Goal: Task Accomplishment & Management: Manage account settings

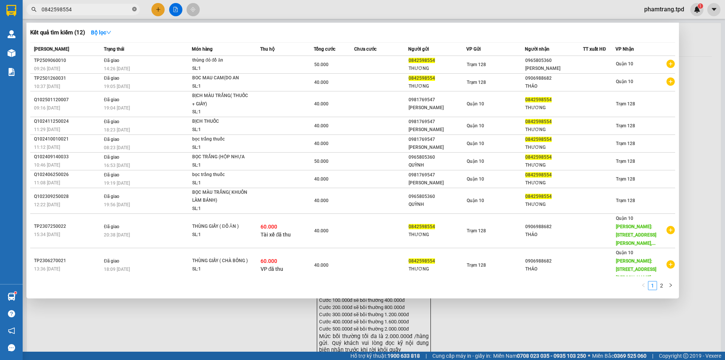
click at [136, 9] on icon "close-circle" at bounding box center [134, 9] width 5 height 5
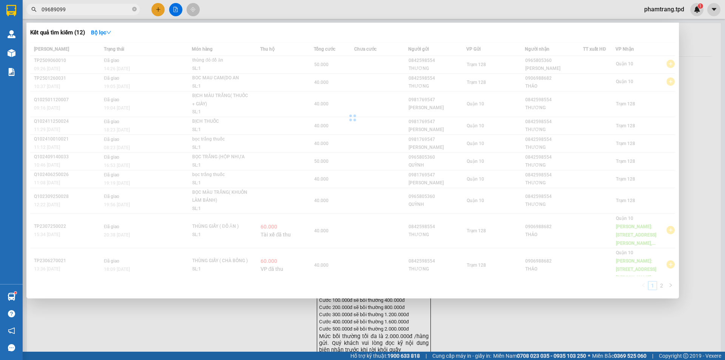
type input "09689099"
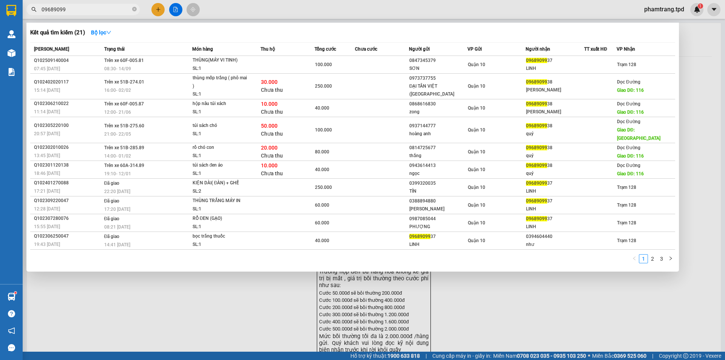
drag, startPoint x: 175, startPoint y: 307, endPoint x: 0, endPoint y: 338, distance: 177.8
click at [175, 307] on div at bounding box center [362, 180] width 725 height 360
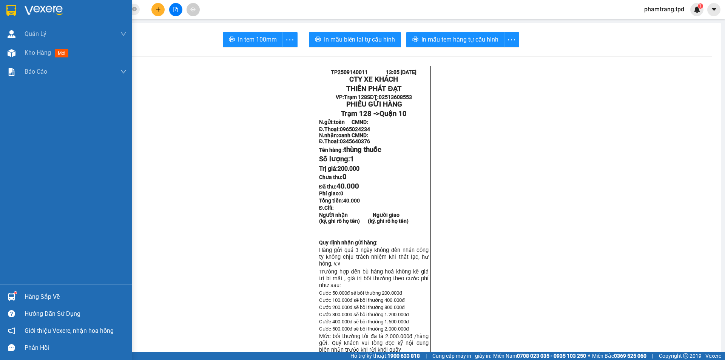
click at [47, 297] on div "Hàng sắp về" at bounding box center [76, 296] width 102 height 11
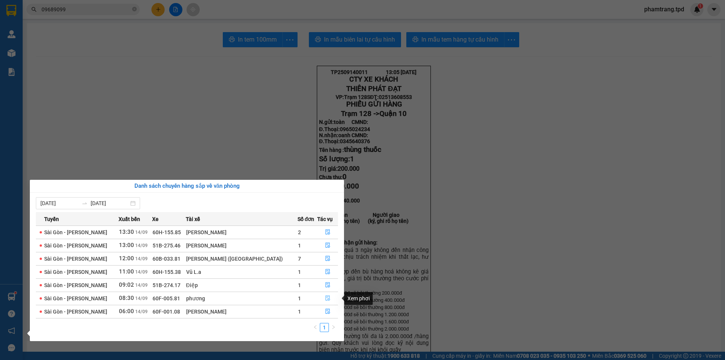
click at [327, 299] on icon "file-done" at bounding box center [327, 297] width 5 height 5
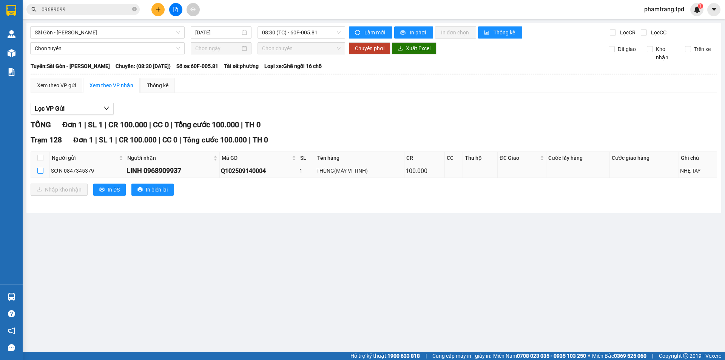
click at [38, 171] on input "checkbox" at bounding box center [40, 171] width 6 height 6
checkbox input "true"
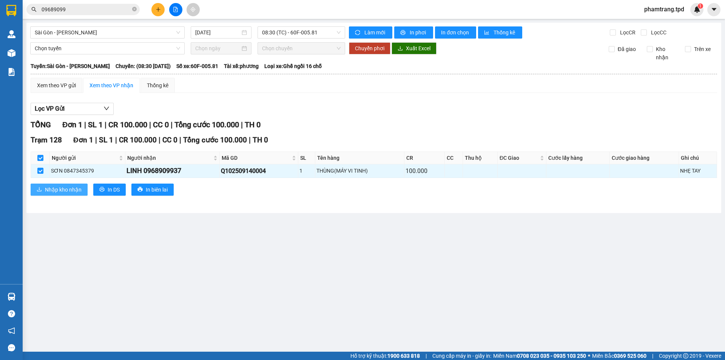
click at [50, 186] on span "Nhập kho nhận" at bounding box center [63, 189] width 37 height 8
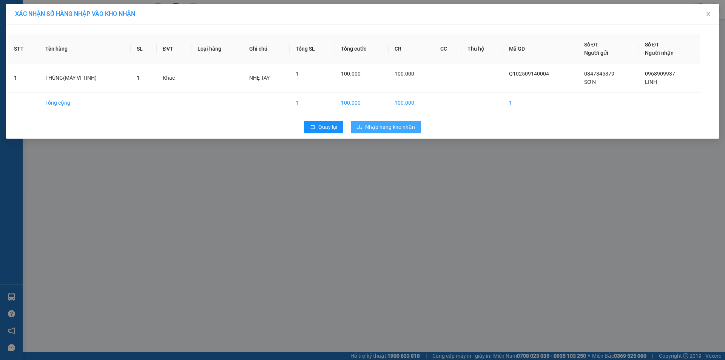
click at [380, 126] on span "Nhập hàng kho nhận" at bounding box center [390, 127] width 50 height 8
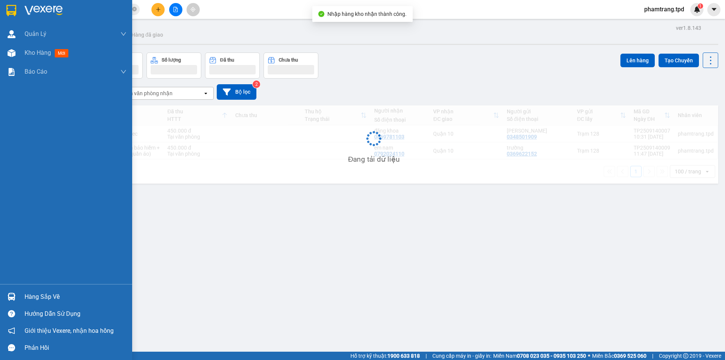
click at [22, 296] on div "Hàng sắp về" at bounding box center [66, 296] width 132 height 17
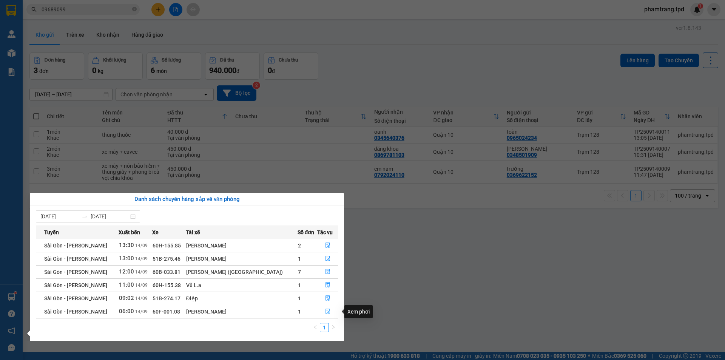
click at [327, 309] on icon "file-done" at bounding box center [327, 311] width 5 height 5
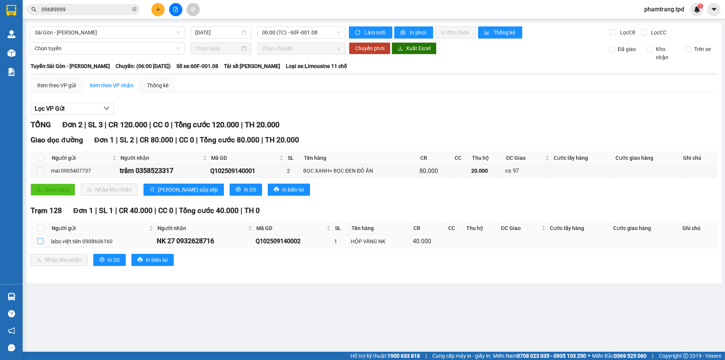
click at [42, 240] on input "checkbox" at bounding box center [40, 241] width 6 height 6
checkbox input "true"
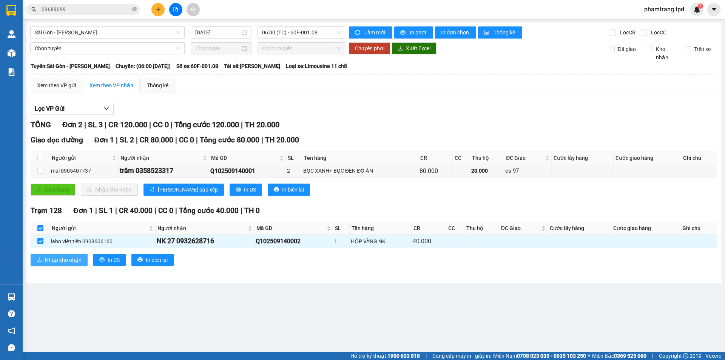
click at [65, 263] on span "Nhập kho nhận" at bounding box center [63, 259] width 37 height 8
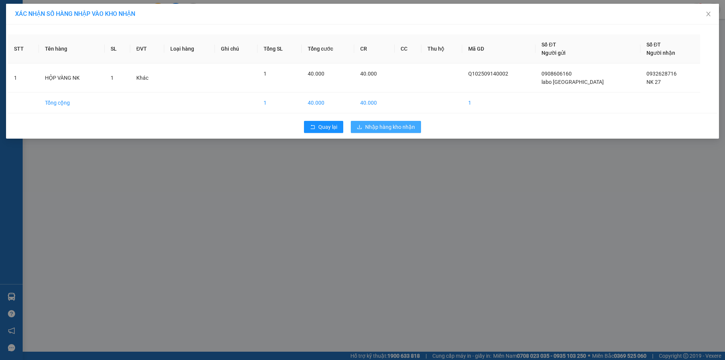
click at [356, 125] on button "Nhập hàng kho nhận" at bounding box center [386, 127] width 70 height 12
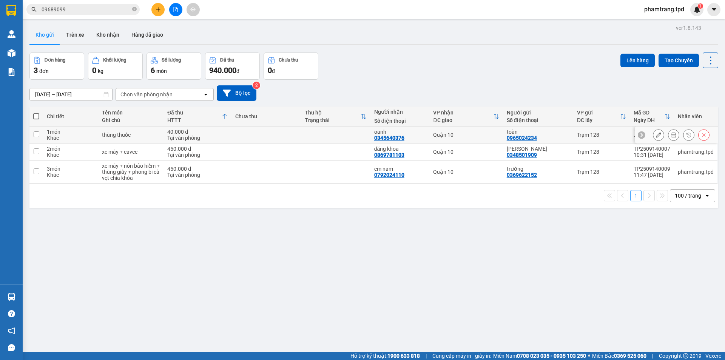
click at [220, 138] on div "Tại văn phòng" at bounding box center [197, 138] width 60 height 6
checkbox input "true"
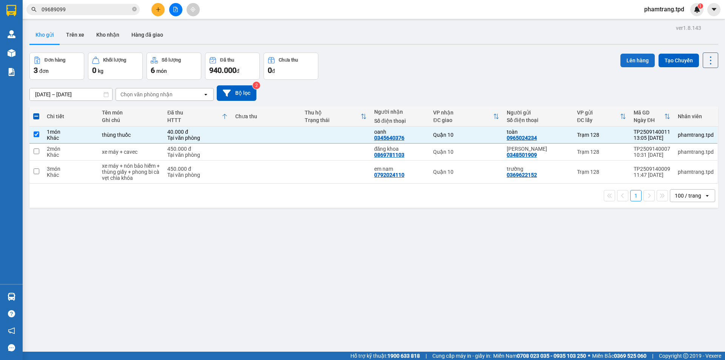
click at [639, 63] on button "Lên hàng" at bounding box center [637, 61] width 34 height 14
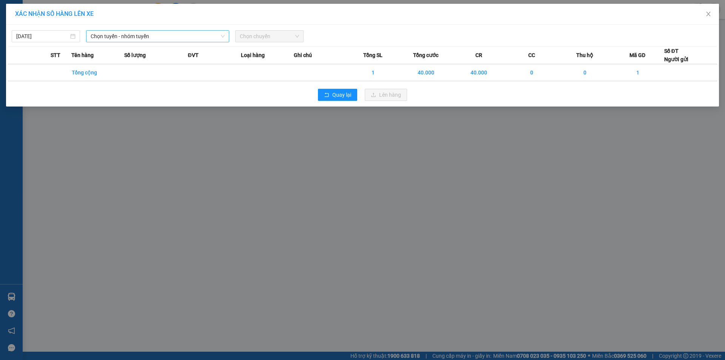
click at [154, 31] on span "Chọn tuyến - nhóm tuyến" at bounding box center [158, 36] width 134 height 11
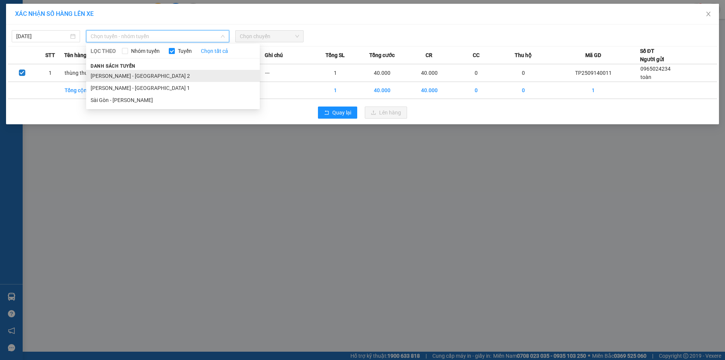
click at [132, 75] on li "[PERSON_NAME] - [GEOGRAPHIC_DATA] 2" at bounding box center [173, 76] width 174 height 12
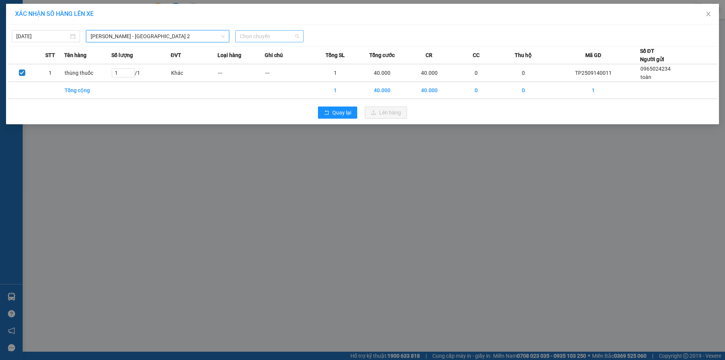
click at [285, 37] on span "Chọn chuyến" at bounding box center [269, 36] width 59 height 11
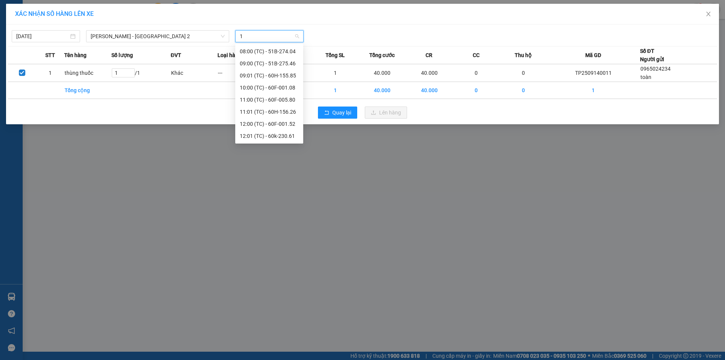
scroll to position [36, 0]
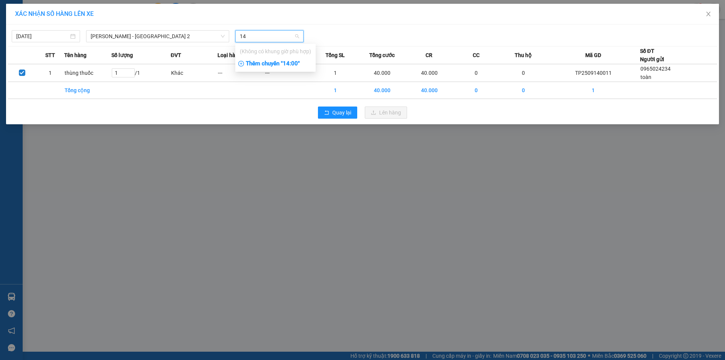
type input "14"
click at [301, 65] on div "Thêm chuyến " 14:00 "" at bounding box center [275, 63] width 80 height 13
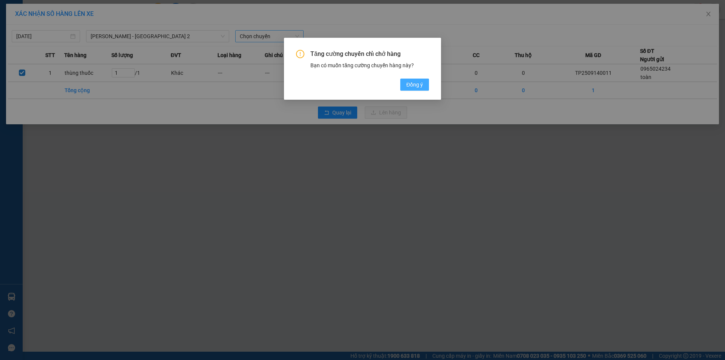
click at [423, 90] on button "Đồng ý" at bounding box center [414, 84] width 29 height 12
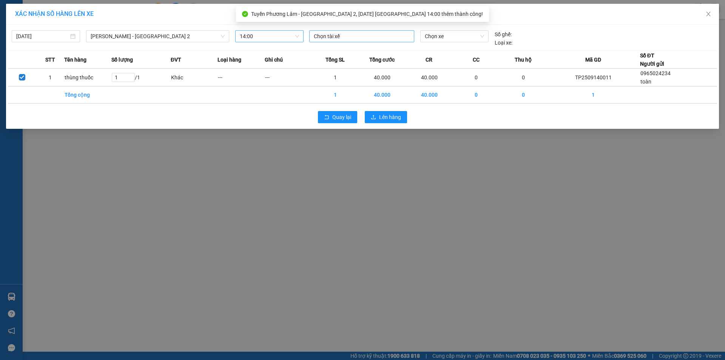
click at [340, 39] on div at bounding box center [361, 36] width 101 height 9
type input "huy"
drag, startPoint x: 327, startPoint y: 52, endPoint x: 357, endPoint y: 45, distance: 30.2
click at [329, 52] on div "Huy25" at bounding box center [366, 51] width 104 height 8
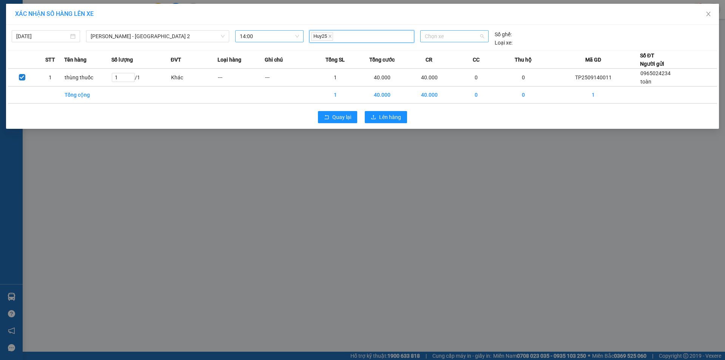
click at [445, 40] on span "Chọn xe" at bounding box center [454, 36] width 59 height 11
type input "371"
click at [453, 49] on div "51B-273.71" at bounding box center [454, 51] width 59 height 8
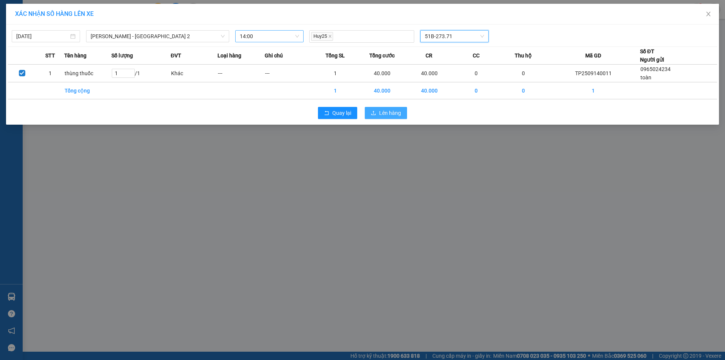
click at [389, 114] on span "Lên hàng" at bounding box center [390, 113] width 22 height 8
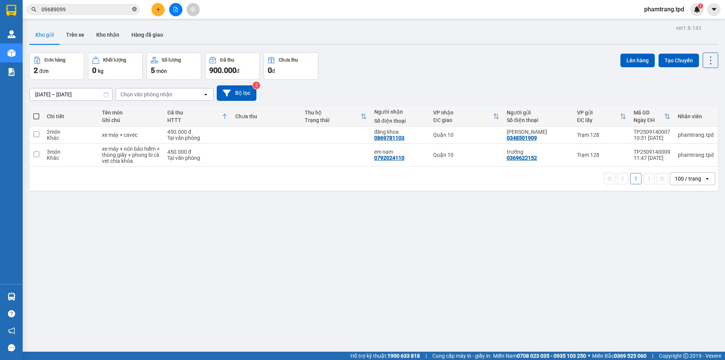
click at [134, 9] on icon "close-circle" at bounding box center [134, 9] width 5 height 5
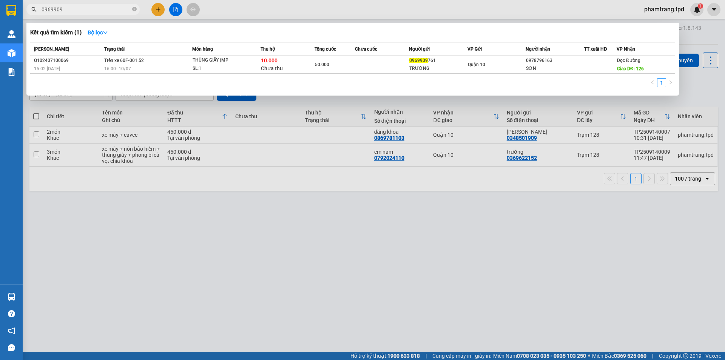
click at [54, 9] on input "0969909" at bounding box center [86, 9] width 89 height 8
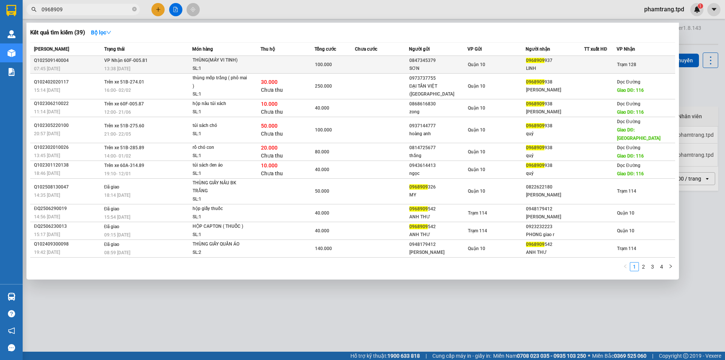
type input "0968909"
click at [355, 69] on td at bounding box center [382, 65] width 54 height 18
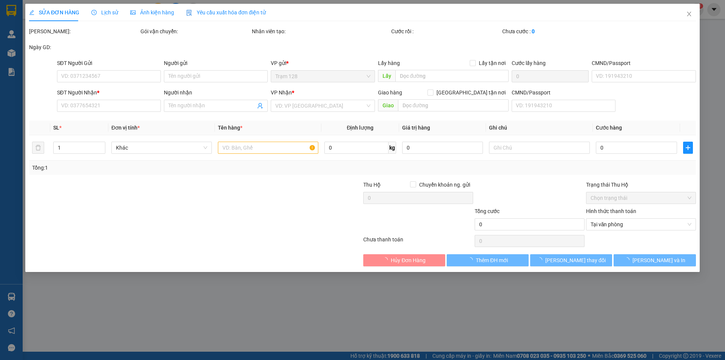
type input "0847345379"
type input "SƠN"
type input "0968909937"
type input "LINH"
type input "100.000"
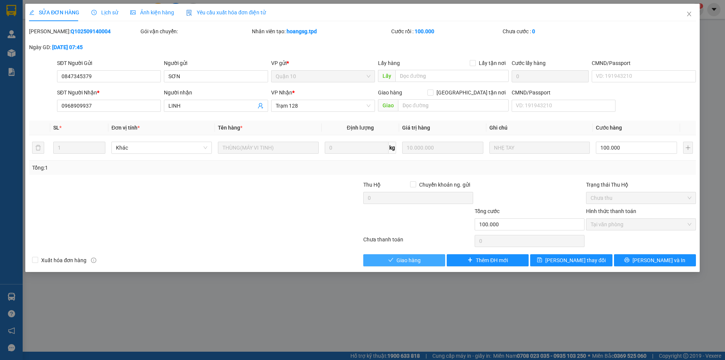
click at [415, 259] on span "Giao hàng" at bounding box center [408, 260] width 24 height 8
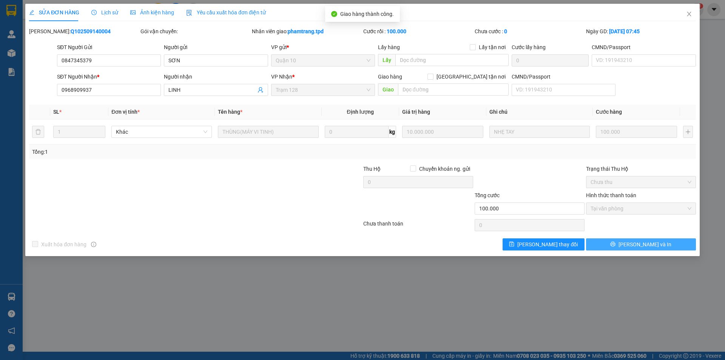
click at [645, 245] on span "[PERSON_NAME] và In" at bounding box center [644, 244] width 53 height 8
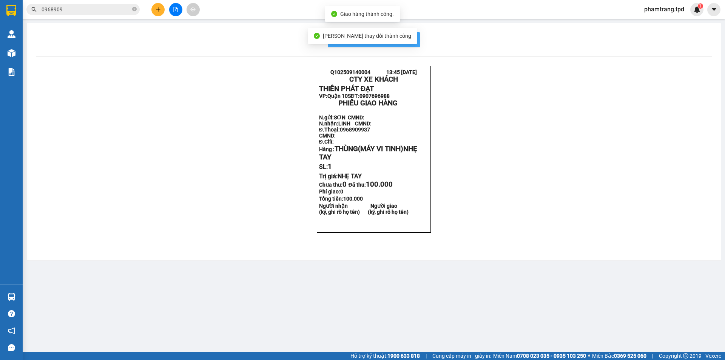
click at [409, 47] on button "In mẫu biên lai tự cấu hình" at bounding box center [374, 39] width 92 height 15
click at [412, 42] on span "In mẫu biên lai tự cấu hình" at bounding box center [378, 39] width 71 height 9
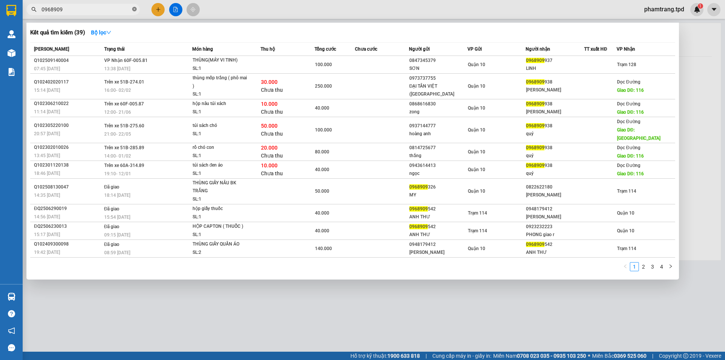
click at [132, 8] on icon "close-circle" at bounding box center [134, 9] width 5 height 5
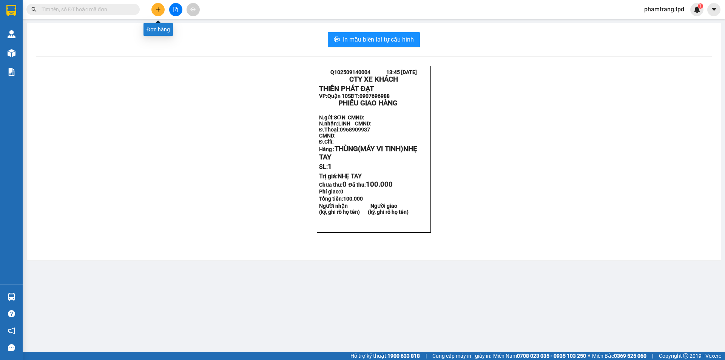
click at [156, 9] on icon "plus" at bounding box center [157, 9] width 5 height 5
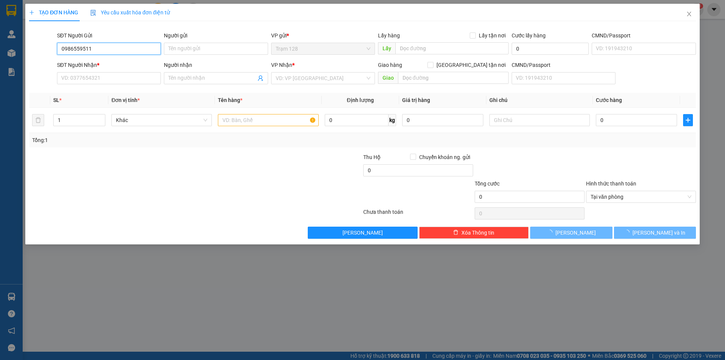
click at [100, 49] on input "0986559511" at bounding box center [109, 49] width 104 height 12
type input "0986559511"
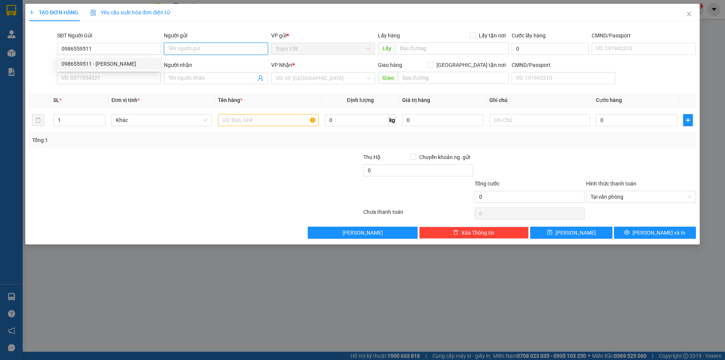
click at [188, 47] on input "Người gửi" at bounding box center [216, 49] width 104 height 12
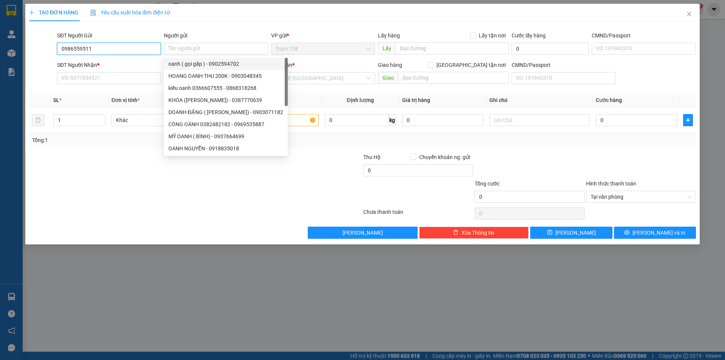
click at [117, 47] on input "0986559511" at bounding box center [109, 49] width 104 height 12
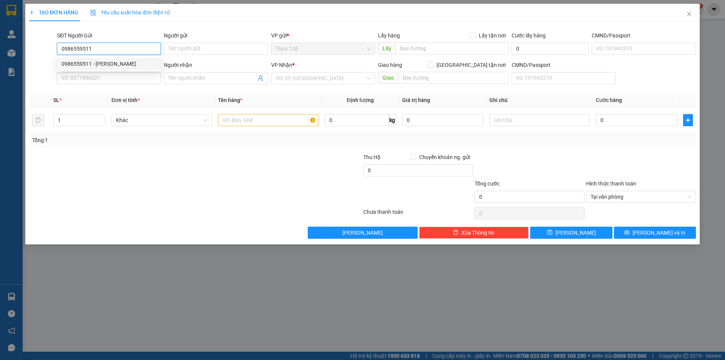
click at [109, 65] on div "0986559511 - [PERSON_NAME]" at bounding box center [109, 64] width 95 height 8
type input "lan anh"
type input "0906856501"
type input "trân"
type input "3/3 xuân thới 21 mỹ hòa 4 xuân thới đông hoc môn"
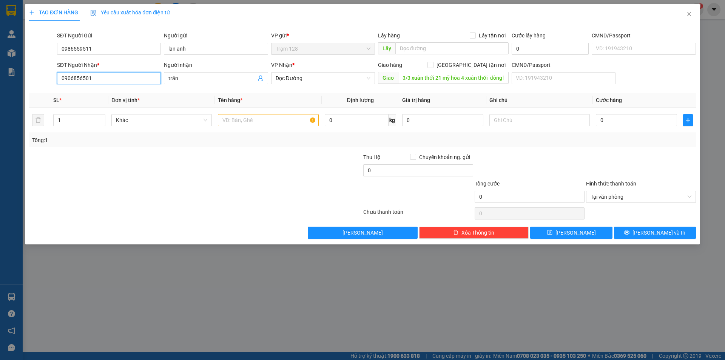
click at [139, 83] on input "0906856501" at bounding box center [109, 78] width 104 height 12
type input "0"
type input "0906856501"
click at [424, 80] on input "3/3 xuân thới 21 mỹ hòa 4 xuân thới đông hoc môn" at bounding box center [453, 78] width 111 height 12
click at [259, 120] on input "text" at bounding box center [268, 120] width 100 height 12
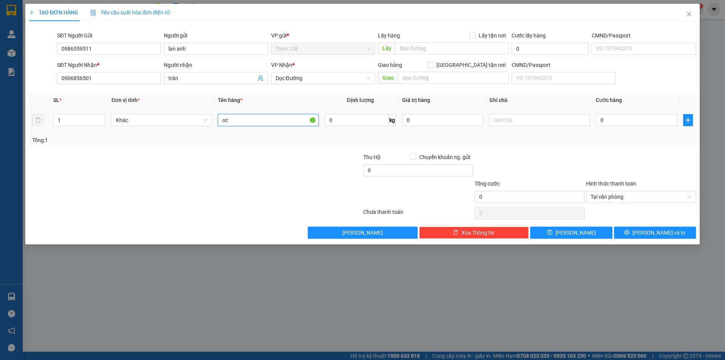
type input "o"
drag, startPoint x: 64, startPoint y: 77, endPoint x: 143, endPoint y: 77, distance: 79.6
click at [143, 77] on input "0906856501" at bounding box center [109, 78] width 104 height 12
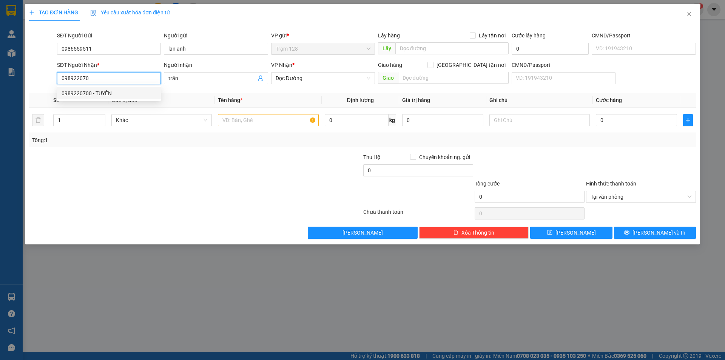
click at [136, 92] on div "0989220700 - TUYỀN" at bounding box center [109, 93] width 95 height 8
type input "0989220700"
type input "TUYỀN"
type input "62/1B ĐƯỜNG SỐ 27, [GEOGRAPHIC_DATA], THỦ [GEOGRAPHIC_DATA]"
type input "0989220700"
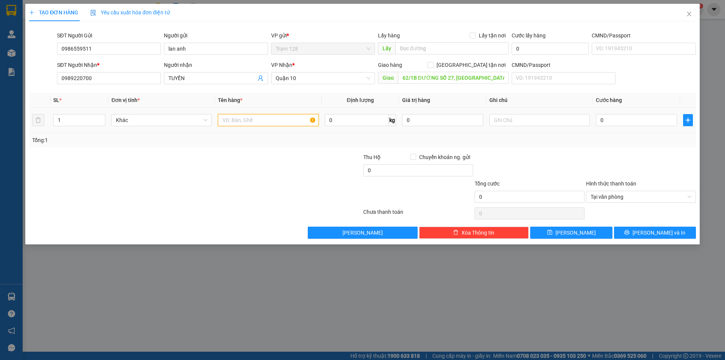
click at [268, 121] on input "text" at bounding box center [268, 120] width 100 height 12
type input "bọc màu vàng"
click at [334, 77] on span "Quận 10" at bounding box center [322, 77] width 95 height 11
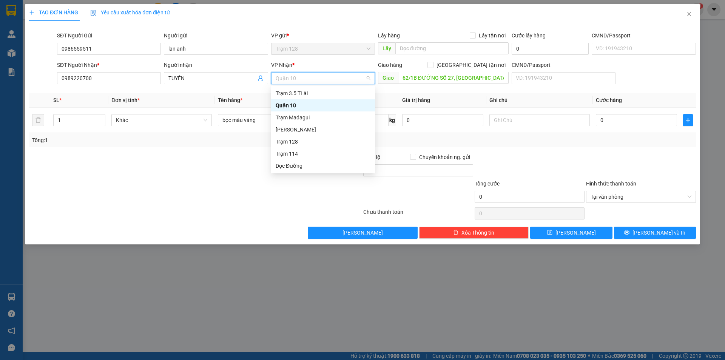
click at [302, 104] on div "Quận 10" at bounding box center [322, 105] width 95 height 8
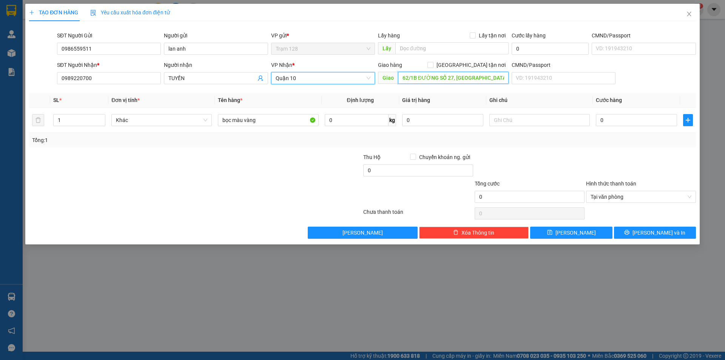
click at [412, 77] on input "62/1B ĐƯỜNG SỐ 27, [GEOGRAPHIC_DATA], THỦ [GEOGRAPHIC_DATA]" at bounding box center [453, 78] width 111 height 12
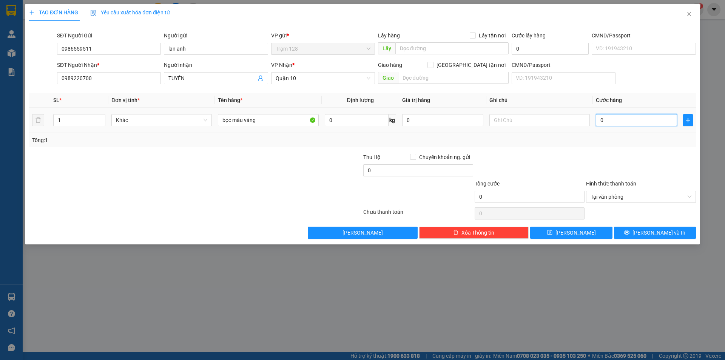
click at [638, 123] on input "0" at bounding box center [636, 120] width 81 height 12
type input "4"
type input "40"
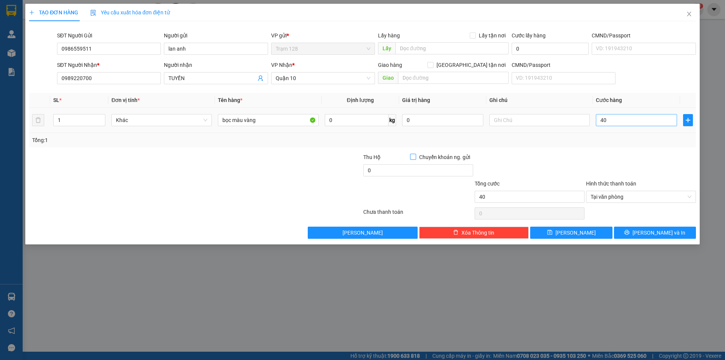
type input "40.000"
click at [280, 121] on input "bọc màu vàng" at bounding box center [268, 120] width 100 height 12
type input "bọc màu vàng (quần áo"
type input "1.000.000"
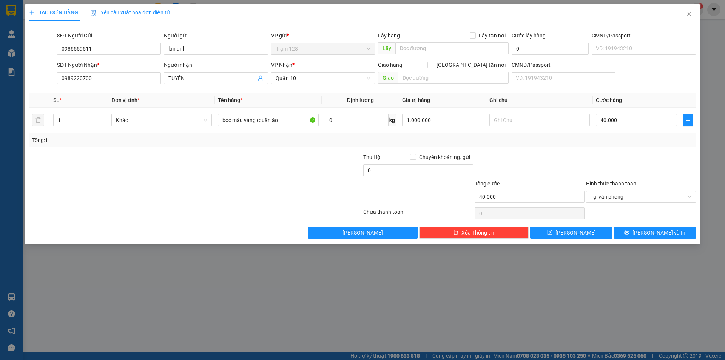
click at [657, 225] on div "Transit Pickup Surcharge Ids Transit Deliver Surcharge Ids Transit Deliver Surc…" at bounding box center [362, 132] width 666 height 211
click at [657, 234] on span "[PERSON_NAME] và In" at bounding box center [658, 232] width 53 height 8
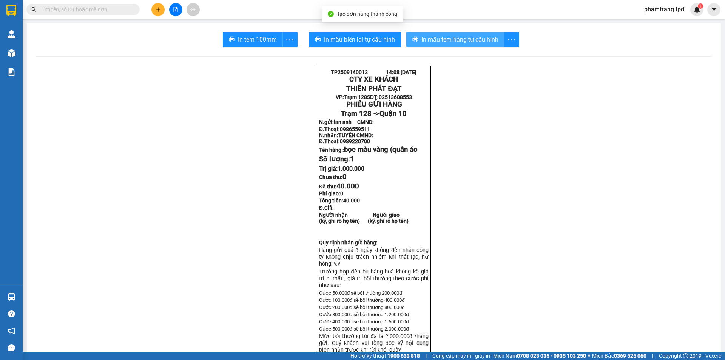
click at [493, 45] on button "In mẫu tem hàng tự cấu hình" at bounding box center [455, 39] width 98 height 15
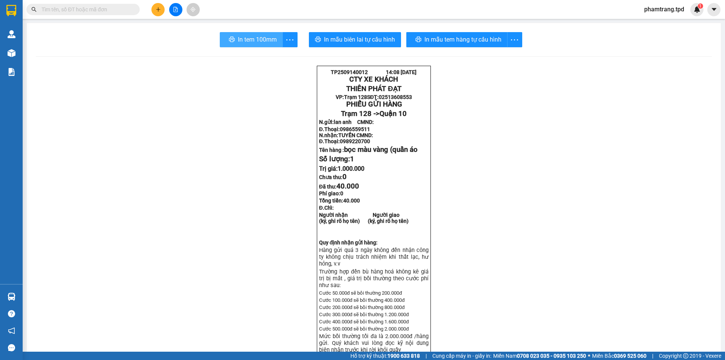
click at [244, 32] on button "In tem 100mm" at bounding box center [251, 39] width 63 height 15
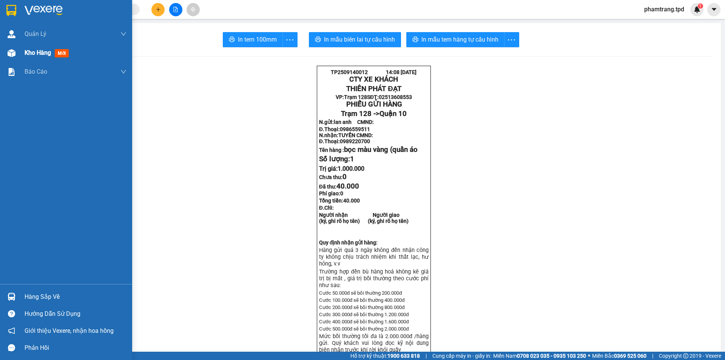
click at [36, 52] on span "Kho hàng" at bounding box center [38, 52] width 26 height 7
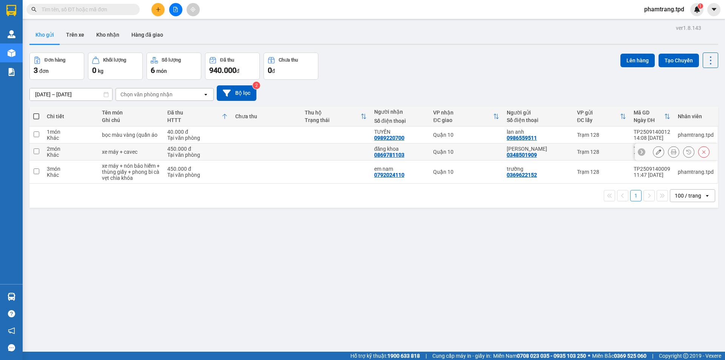
click at [191, 152] on div "Tại văn phòng" at bounding box center [197, 155] width 60 height 6
checkbox input "true"
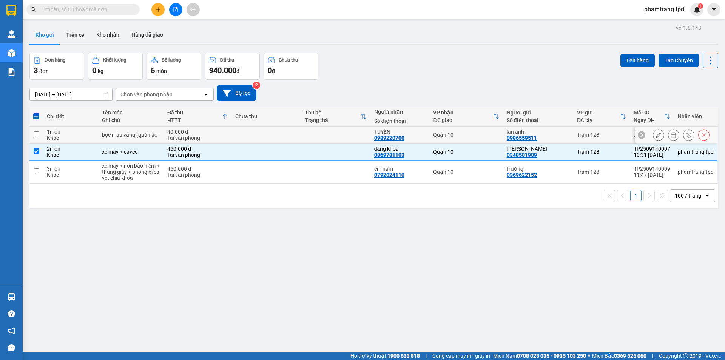
click at [204, 140] on div "Tại văn phòng" at bounding box center [197, 138] width 60 height 6
checkbox input "true"
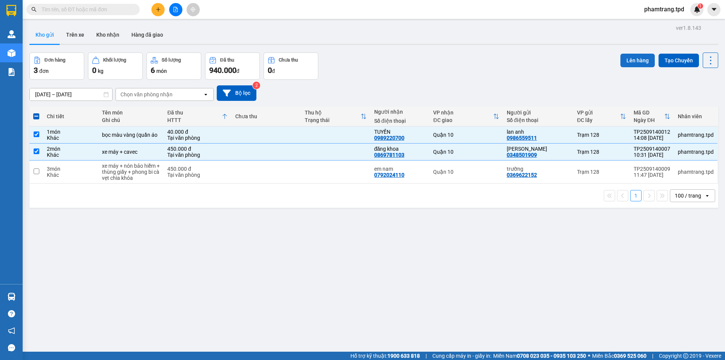
drag, startPoint x: 633, startPoint y: 59, endPoint x: 632, endPoint y: 63, distance: 4.1
click at [633, 60] on button "Lên hàng" at bounding box center [637, 61] width 34 height 14
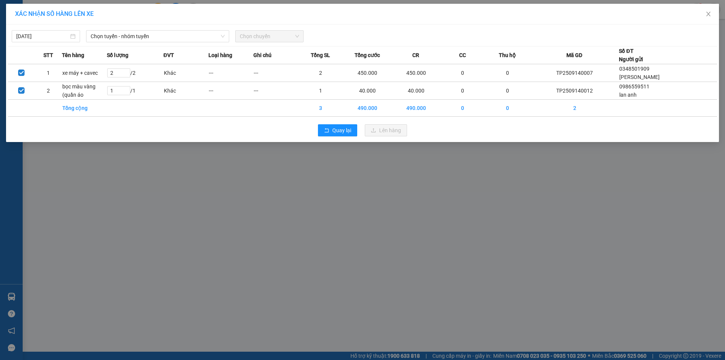
click at [122, 29] on div "[DATE] Chọn tuyến - nhóm tuyến Chọn chuyến" at bounding box center [362, 34] width 709 height 16
click at [123, 35] on span "Chọn tuyến - nhóm tuyến" at bounding box center [158, 36] width 134 height 11
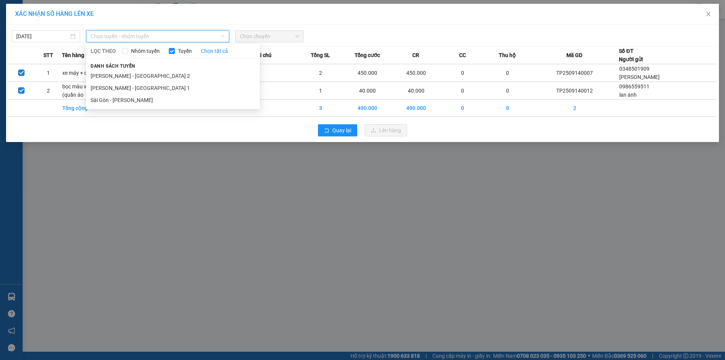
drag, startPoint x: 126, startPoint y: 67, endPoint x: 149, endPoint y: 32, distance: 41.5
click at [149, 32] on div "Chọn tuyến - nhóm tuyến LỌC THEO Nhóm tuyến Tuyến Chọn tất cả Danh sách tuyến P…" at bounding box center [157, 36] width 143 height 12
click at [145, 74] on li "[PERSON_NAME] - [GEOGRAPHIC_DATA] 2" at bounding box center [173, 76] width 174 height 12
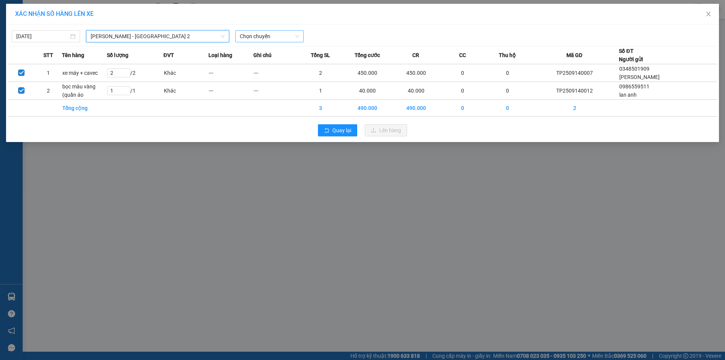
click at [275, 36] on span "Chọn chuyến" at bounding box center [269, 36] width 59 height 11
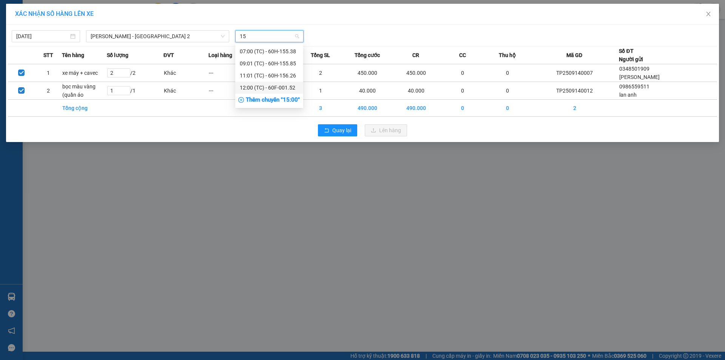
type input "15"
click at [280, 100] on div "Thêm chuyến " 15:00 "" at bounding box center [269, 100] width 68 height 13
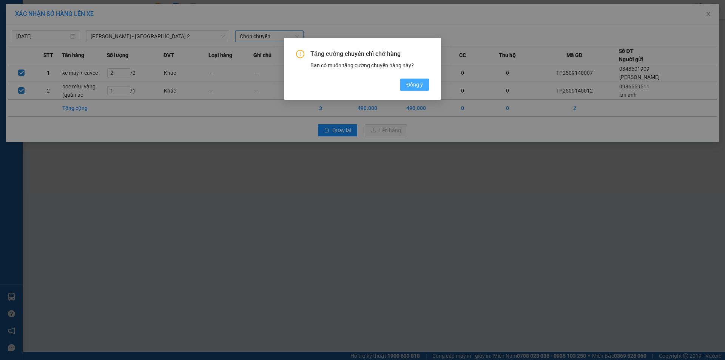
click at [414, 80] on button "Đồng ý" at bounding box center [414, 84] width 29 height 12
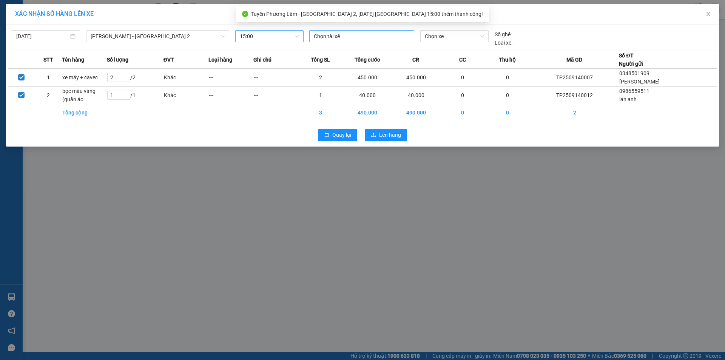
click at [364, 37] on div at bounding box center [361, 36] width 101 height 9
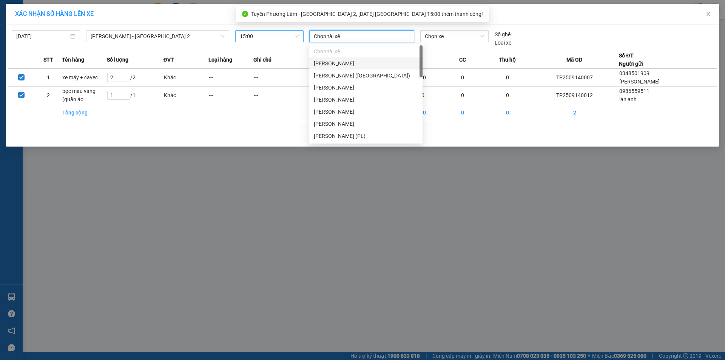
type input "d"
type input "đi"
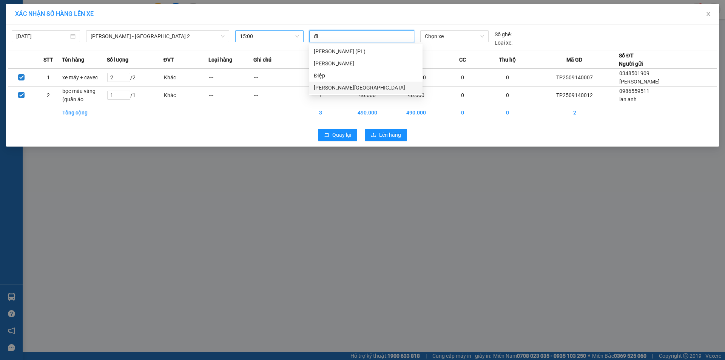
click at [343, 83] on div "[PERSON_NAME][GEOGRAPHIC_DATA]" at bounding box center [366, 87] width 104 height 8
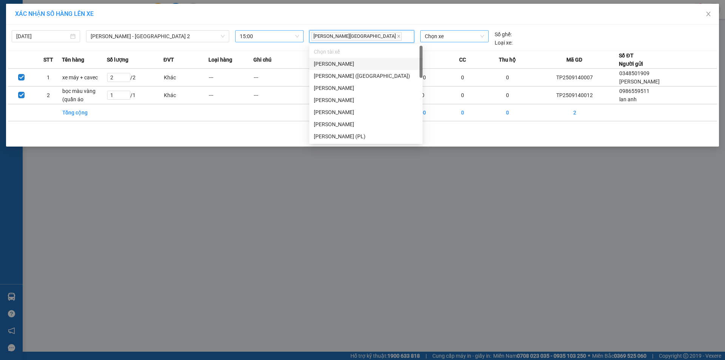
click at [436, 39] on span "Chọn xe" at bounding box center [454, 36] width 59 height 11
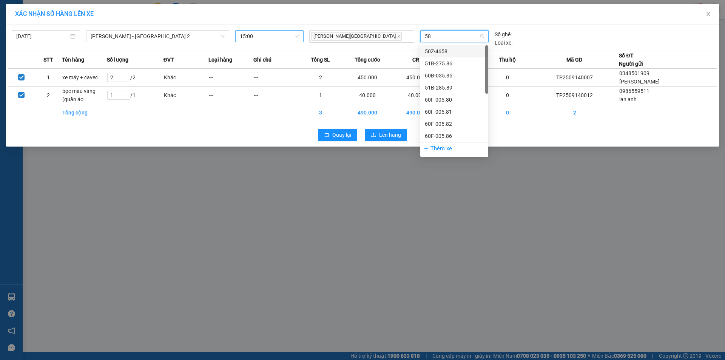
type input "589"
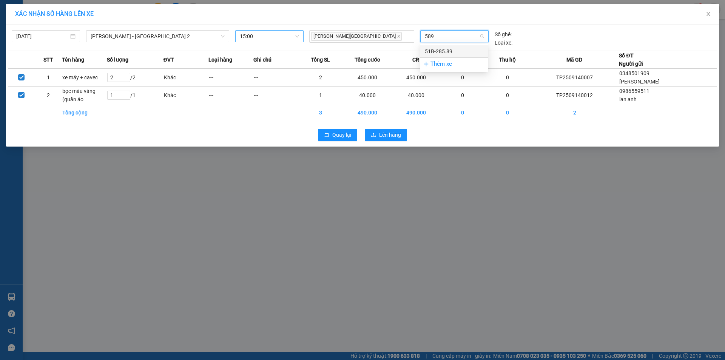
click at [457, 46] on div "51B-285.89" at bounding box center [454, 51] width 68 height 12
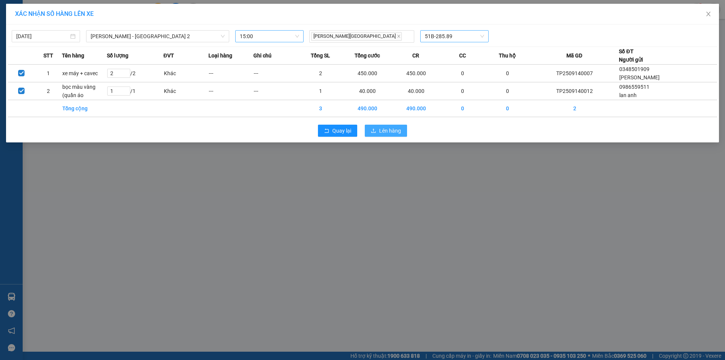
click at [386, 131] on span "Lên hàng" at bounding box center [390, 130] width 22 height 8
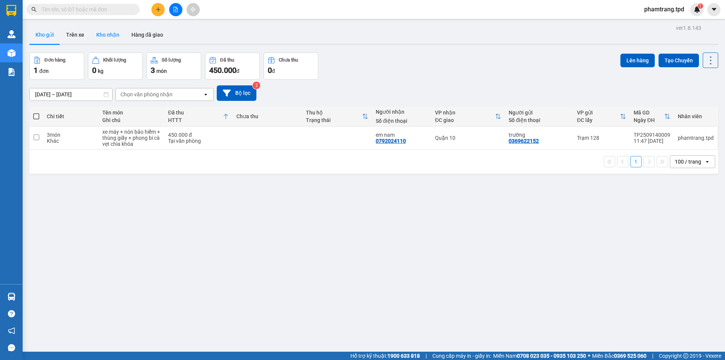
click at [111, 37] on button "Kho nhận" at bounding box center [107, 35] width 35 height 18
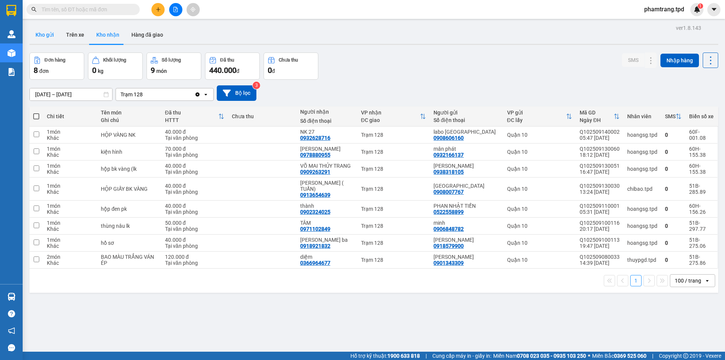
click at [40, 35] on button "Kho gửi" at bounding box center [44, 35] width 31 height 18
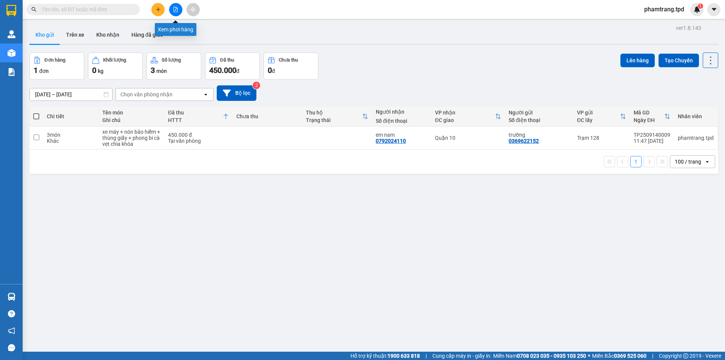
click at [169, 8] on button at bounding box center [175, 9] width 13 height 13
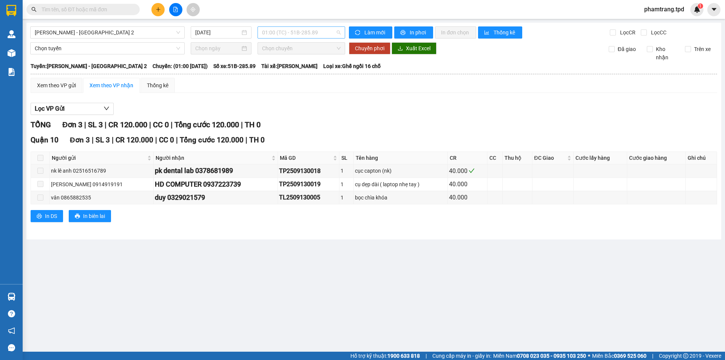
click at [303, 34] on span "01:00 (TC) - 51B-285.89" at bounding box center [301, 32] width 78 height 11
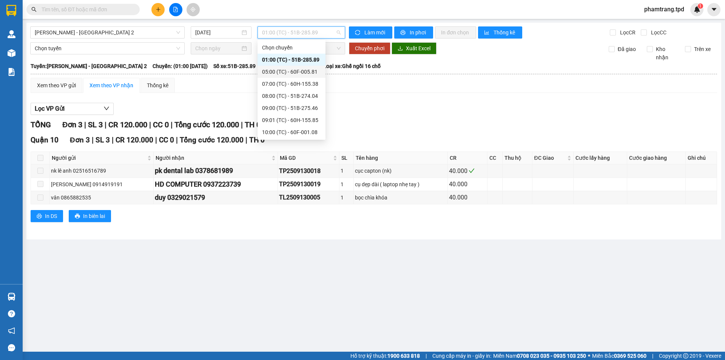
scroll to position [72, 0]
click at [308, 129] on div "15:00 (TC) - 51B-285.89" at bounding box center [291, 132] width 59 height 8
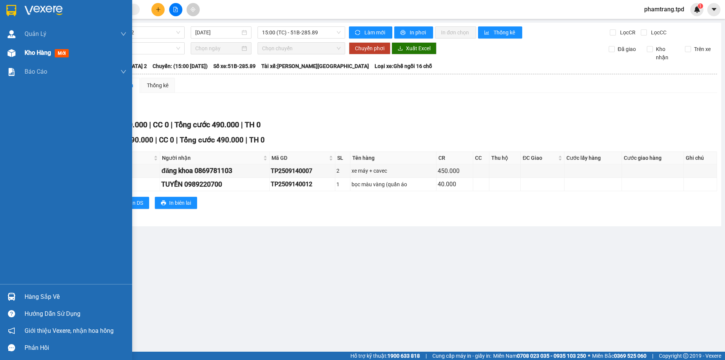
click at [11, 50] on img at bounding box center [12, 53] width 8 height 8
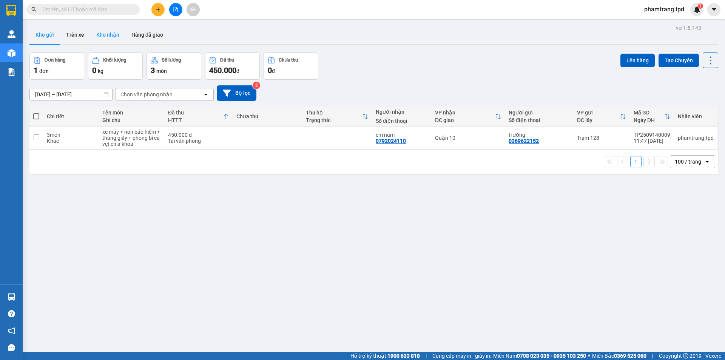
click at [113, 35] on button "Kho nhận" at bounding box center [107, 35] width 35 height 18
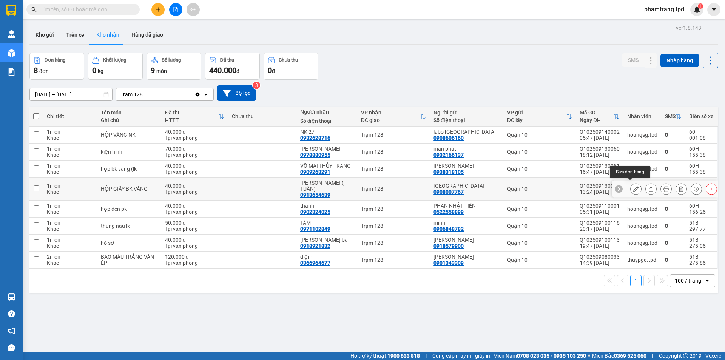
click at [633, 186] on icon at bounding box center [635, 188] width 5 height 5
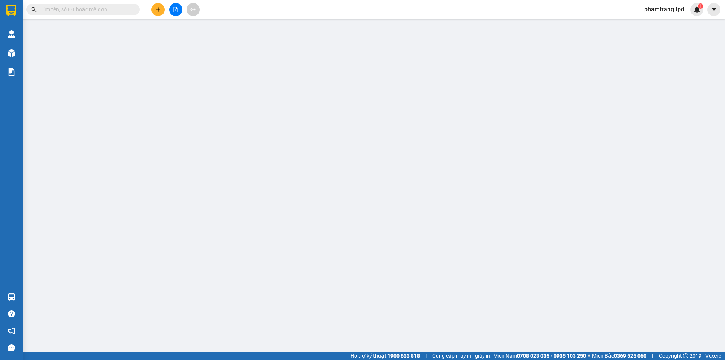
type input "0908007767"
type input "[GEOGRAPHIC_DATA]"
type input "079070003587"
type input "0913654639"
type input "[PERSON_NAME] ( TUẤN)"
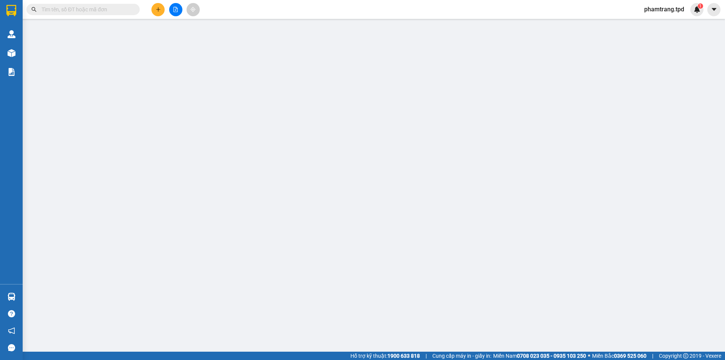
type input "40.000"
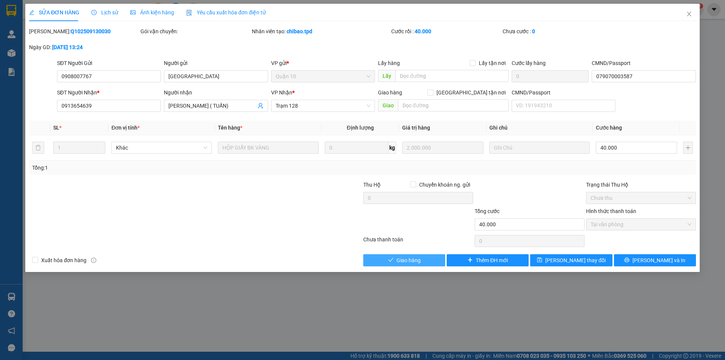
click at [429, 262] on button "Giao hàng" at bounding box center [404, 260] width 82 height 12
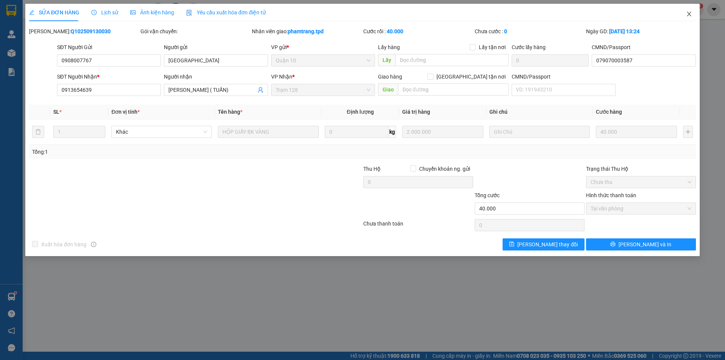
click at [690, 11] on span "Close" at bounding box center [688, 14] width 21 height 21
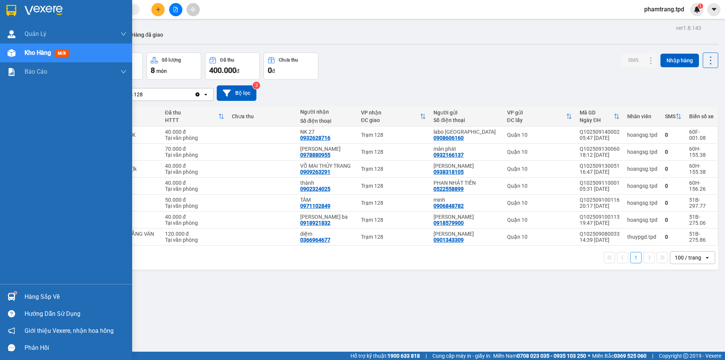
click at [38, 298] on div "Hàng sắp về" at bounding box center [76, 296] width 102 height 11
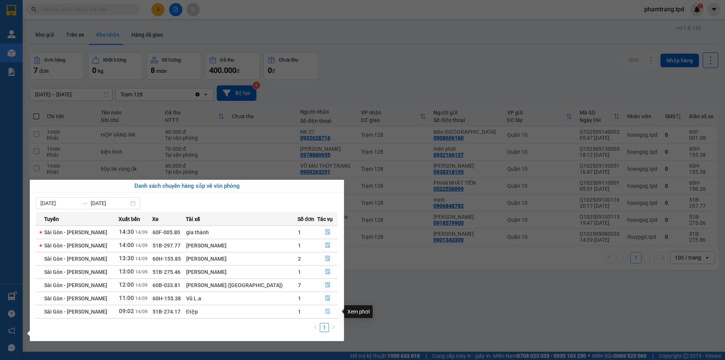
click at [325, 310] on icon "file-done" at bounding box center [327, 310] width 5 height 5
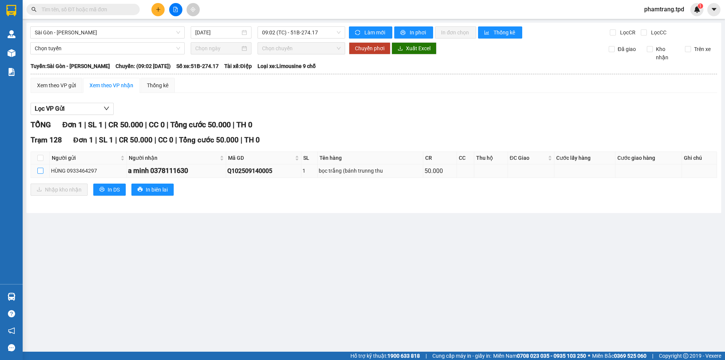
click at [39, 170] on input "checkbox" at bounding box center [40, 171] width 6 height 6
checkbox input "true"
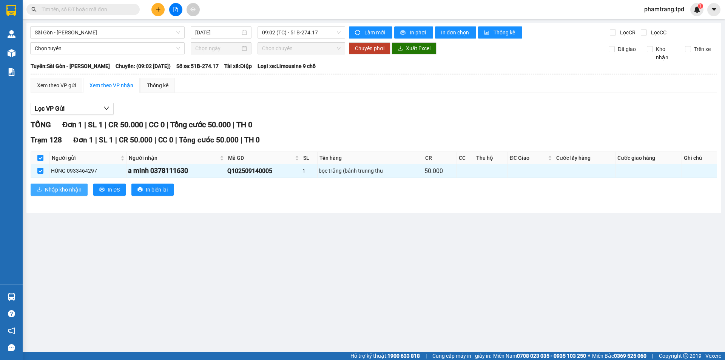
click at [69, 183] on button "Nhập kho nhận" at bounding box center [59, 189] width 57 height 12
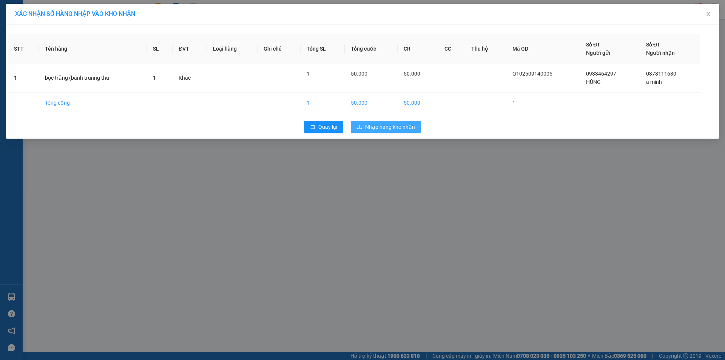
click at [396, 126] on span "Nhập hàng kho nhận" at bounding box center [390, 127] width 50 height 8
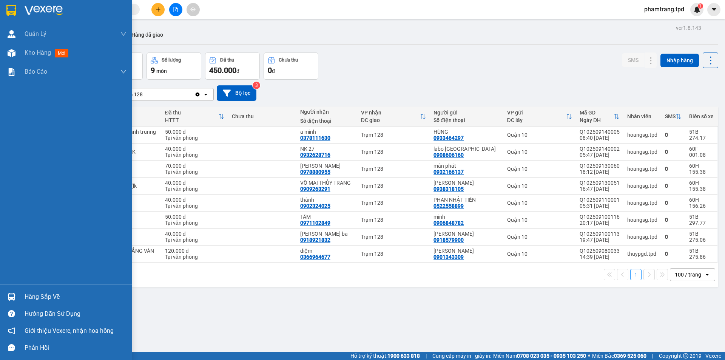
click at [31, 301] on div "Hàng sắp về" at bounding box center [76, 296] width 102 height 11
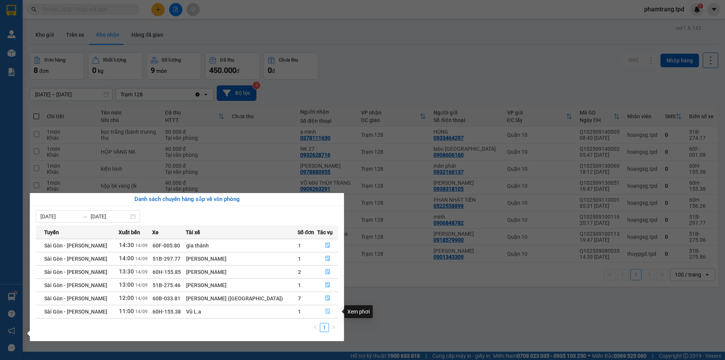
click at [325, 309] on icon "file-done" at bounding box center [327, 310] width 5 height 5
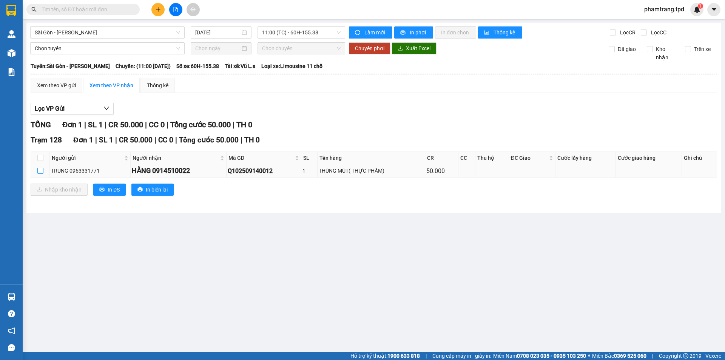
click at [41, 171] on input "checkbox" at bounding box center [40, 171] width 6 height 6
checkbox input "true"
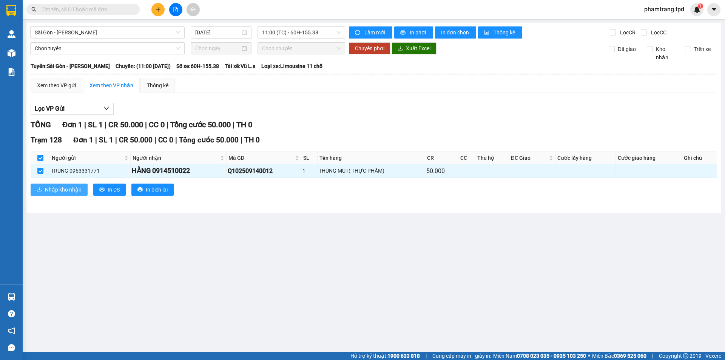
click at [66, 185] on span "Nhập kho nhận" at bounding box center [63, 189] width 37 height 8
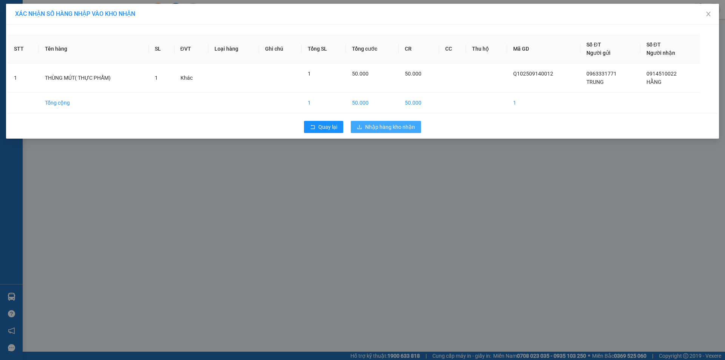
click at [393, 122] on button "Nhập hàng kho nhận" at bounding box center [386, 127] width 70 height 12
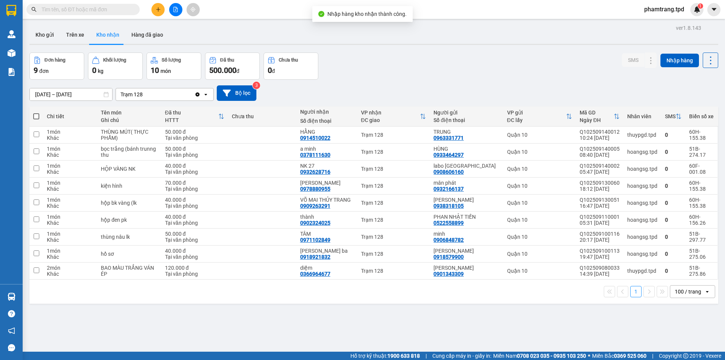
click at [115, 8] on input "text" at bounding box center [86, 9] width 89 height 8
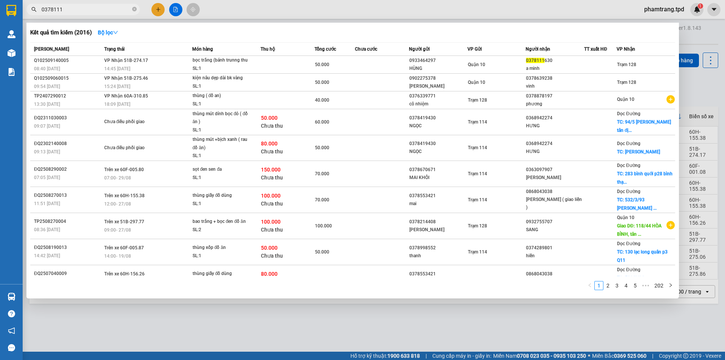
type input "0378111"
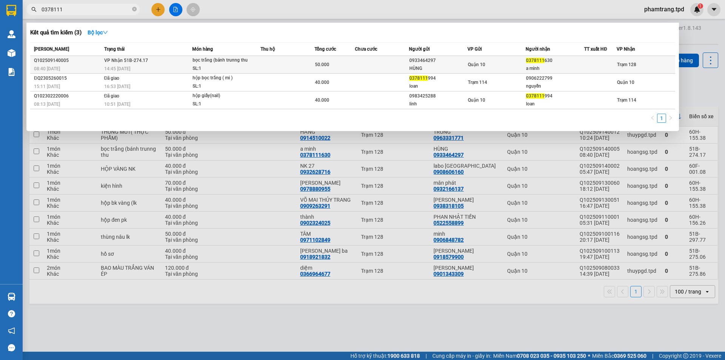
click at [605, 64] on div at bounding box center [600, 65] width 32 height 8
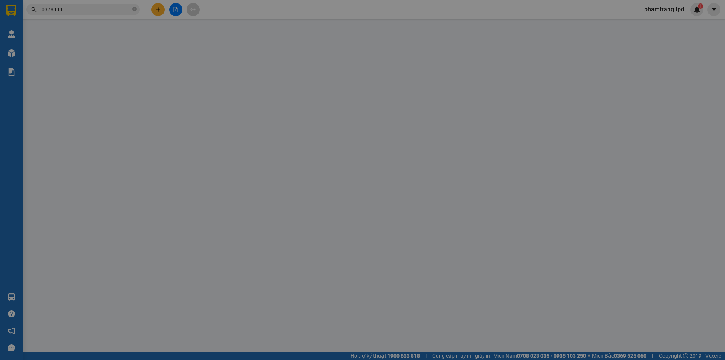
type input "0933464297"
type input "HÙNG"
type input "075089011119"
type input "0378111630"
type input "a minh"
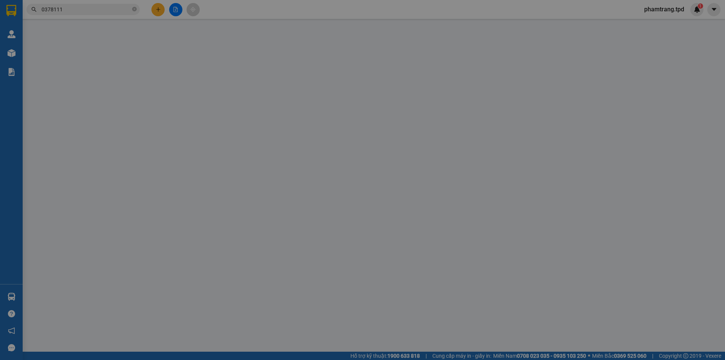
type input "50.000"
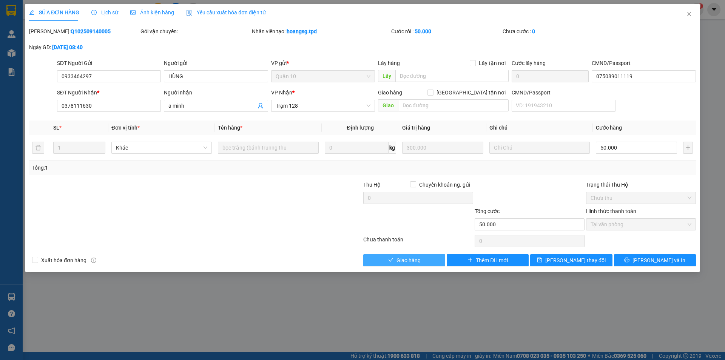
click at [391, 259] on icon "check" at bounding box center [390, 259] width 5 height 5
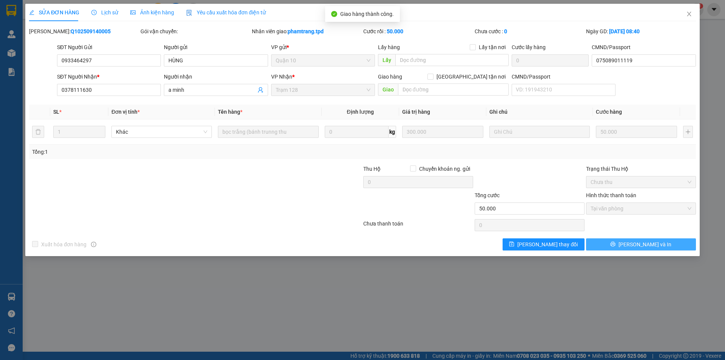
click at [616, 243] on button "[PERSON_NAME] và In" at bounding box center [641, 244] width 110 height 12
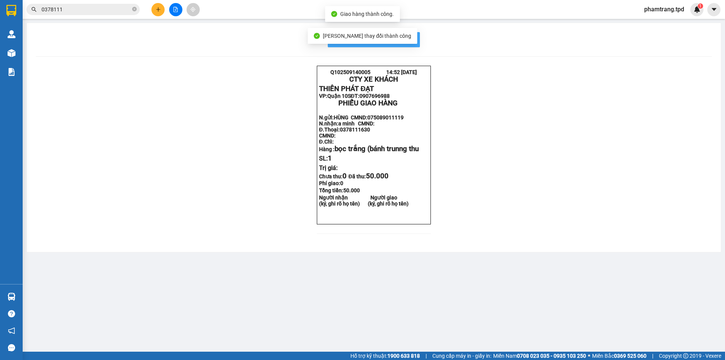
click at [410, 39] on span "In mẫu biên lai tự cấu hình" at bounding box center [378, 39] width 71 height 9
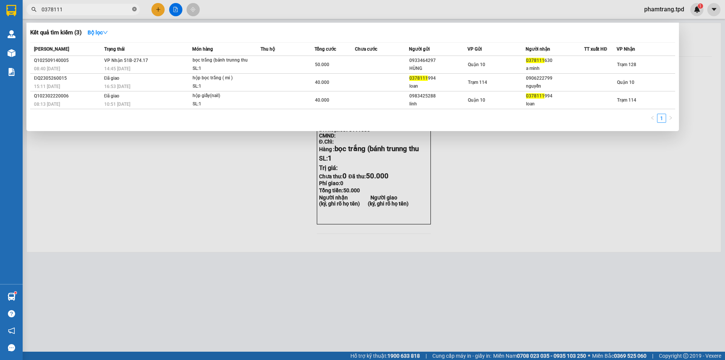
click at [135, 11] on icon "close-circle" at bounding box center [134, 9] width 5 height 5
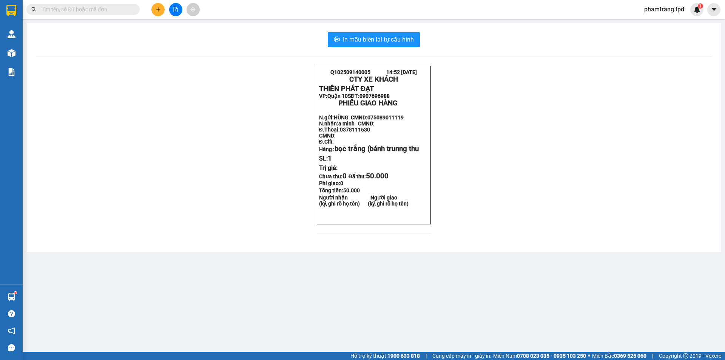
click at [101, 7] on input "text" at bounding box center [86, 9] width 89 height 8
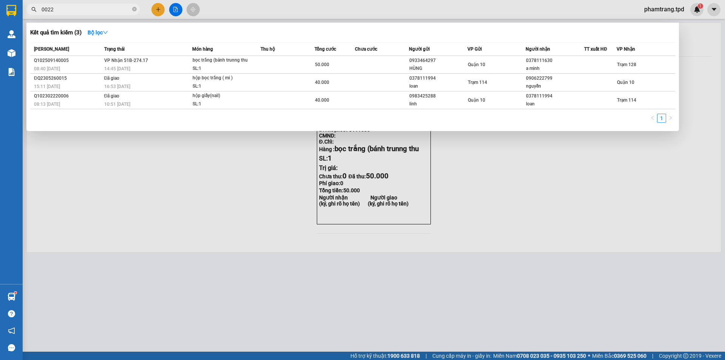
type input "0022"
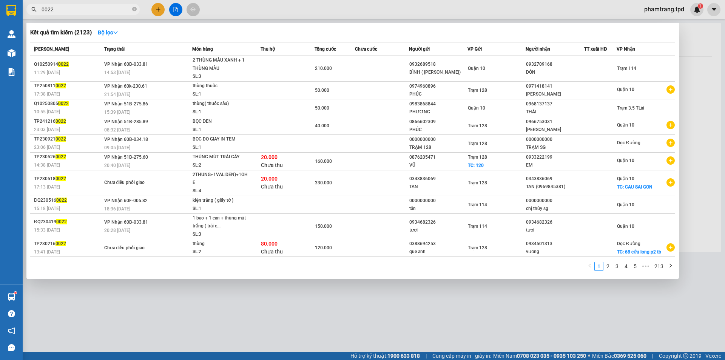
click at [110, 11] on input "0022" at bounding box center [86, 9] width 89 height 8
click at [132, 9] on icon "close-circle" at bounding box center [134, 9] width 5 height 5
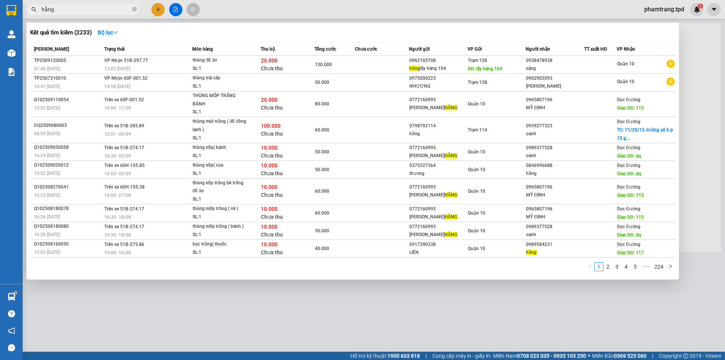
type input "hằng"
drag, startPoint x: 434, startPoint y: 317, endPoint x: 416, endPoint y: 291, distance: 31.1
click at [433, 317] on div at bounding box center [362, 180] width 725 height 360
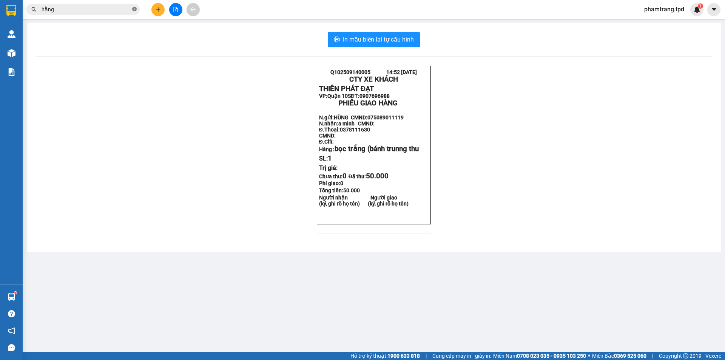
click at [134, 8] on icon "close-circle" at bounding box center [134, 9] width 5 height 5
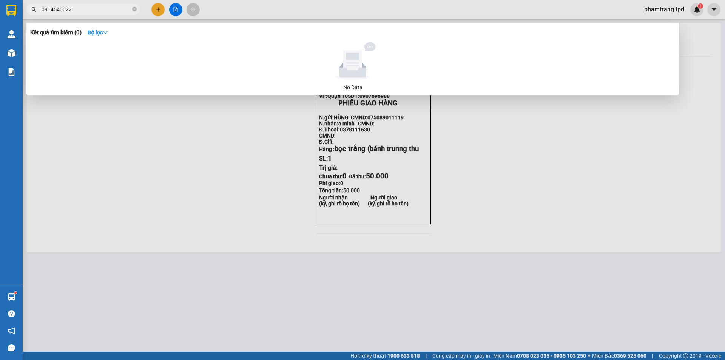
click at [61, 8] on input "0914540022" at bounding box center [86, 9] width 89 height 8
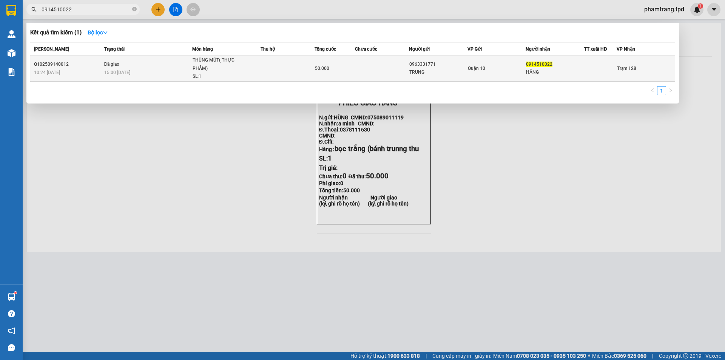
type input "0914510022"
click at [409, 78] on td "0963331771 TRUNG" at bounding box center [438, 69] width 58 height 26
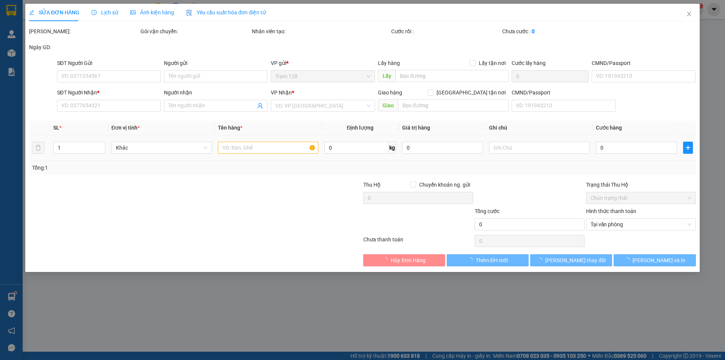
type input "0963331771"
type input "TRUNG"
type input "052197010157- [PERSON_NAME]"
type input "0914510022"
type input "HẰNG"
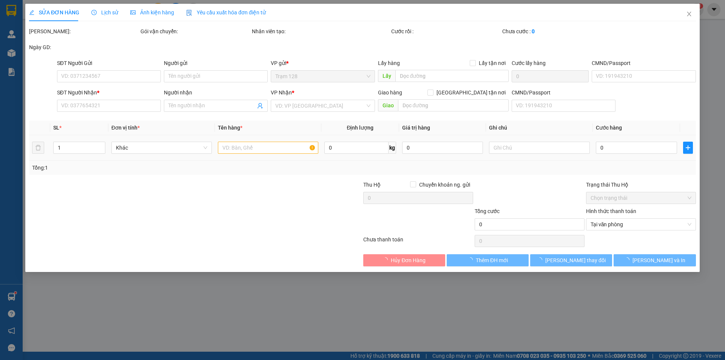
type input "50.000"
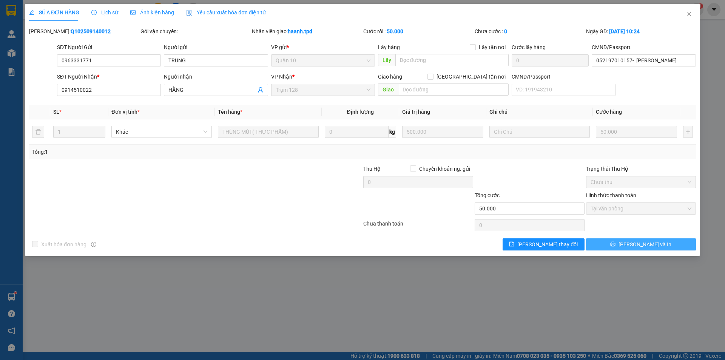
click at [650, 246] on span "[PERSON_NAME] và In" at bounding box center [644, 244] width 53 height 8
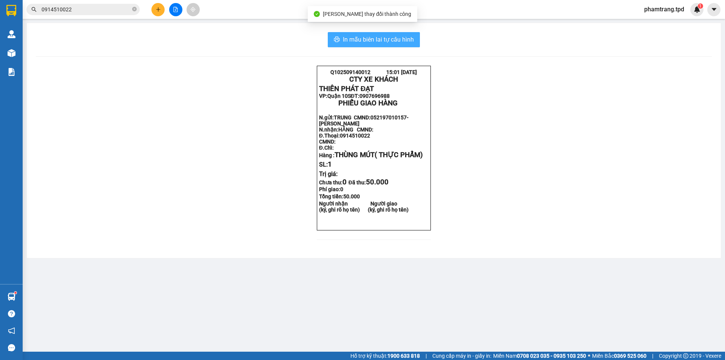
click at [374, 41] on span "In mẫu biên lai tự cấu hình" at bounding box center [378, 39] width 71 height 9
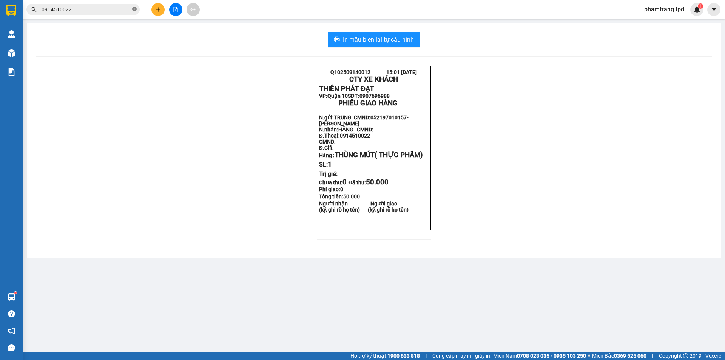
click at [135, 11] on icon "close-circle" at bounding box center [134, 9] width 5 height 5
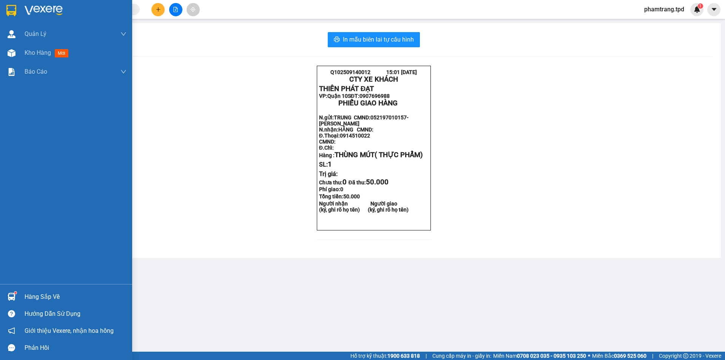
drag, startPoint x: 23, startPoint y: 54, endPoint x: 108, endPoint y: 209, distance: 176.5
click at [28, 58] on div "Kho hàng mới" at bounding box center [66, 52] width 132 height 19
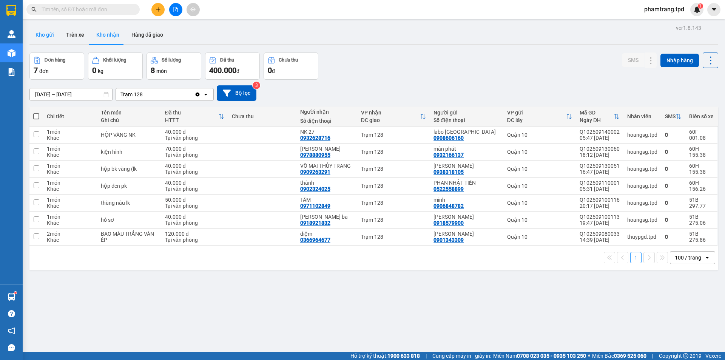
click at [52, 37] on button "Kho gửi" at bounding box center [44, 35] width 31 height 18
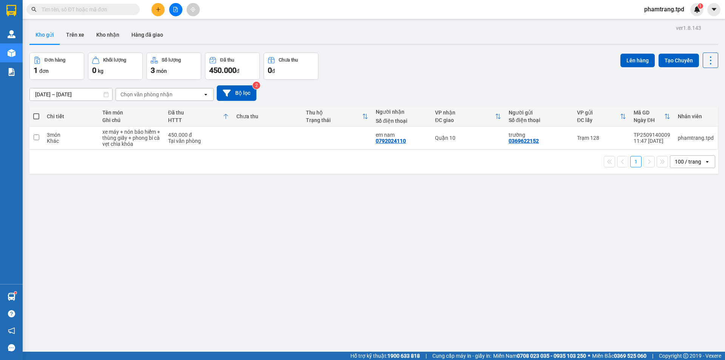
click at [396, 292] on div "ver 1.8.143 Kho gửi Trên xe Kho nhận Hàng đã giao Đơn hàng 1 đơn Khối lượng 0 k…" at bounding box center [373, 203] width 694 height 360
click at [154, 11] on button at bounding box center [157, 9] width 13 height 13
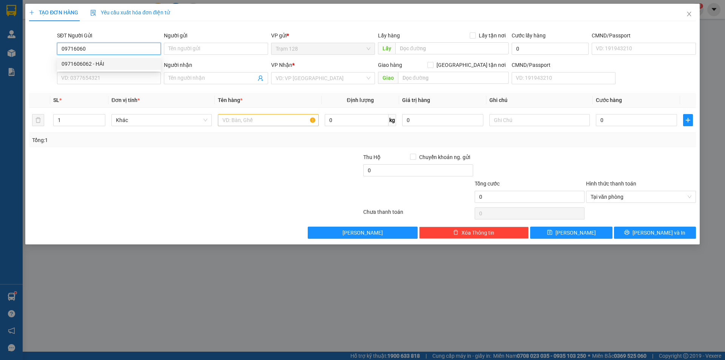
click at [113, 51] on input "09716060" at bounding box center [109, 49] width 104 height 12
click at [115, 66] on div "0971606062 - HẢI" at bounding box center [109, 64] width 95 height 8
type input "0971606062"
type input "HẢI"
type input "0903645256"
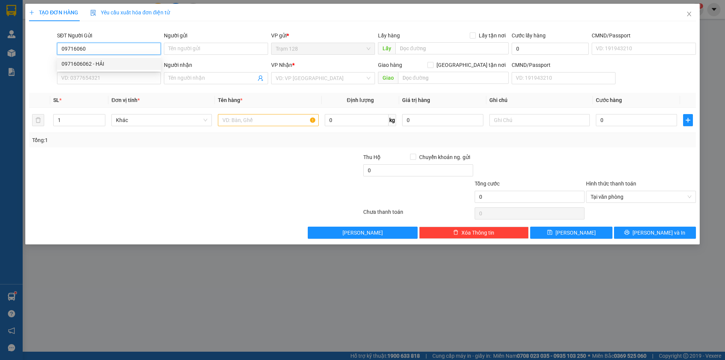
type input "DŨNG"
click at [111, 50] on input "0971606062" at bounding box center [109, 49] width 104 height 12
click at [126, 67] on div "0971606062 - HẢI" at bounding box center [109, 64] width 95 height 8
type input "0971606062"
click at [202, 141] on div "Tổng: 1" at bounding box center [156, 140] width 248 height 8
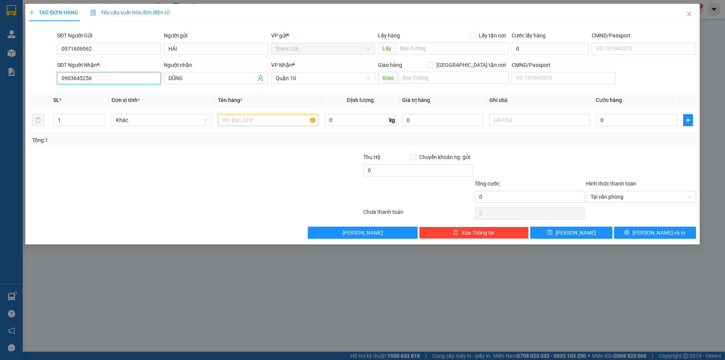
drag, startPoint x: 66, startPoint y: 73, endPoint x: 179, endPoint y: 91, distance: 113.9
click at [179, 91] on div "Transit Pickup Surcharge Ids Transit Deliver Surcharge Ids Transit Deliver Surc…" at bounding box center [362, 132] width 666 height 211
type input "0988937878"
click at [203, 71] on div "Người nhận" at bounding box center [216, 66] width 104 height 11
click at [203, 77] on input "DŨNG" at bounding box center [211, 78] width 87 height 8
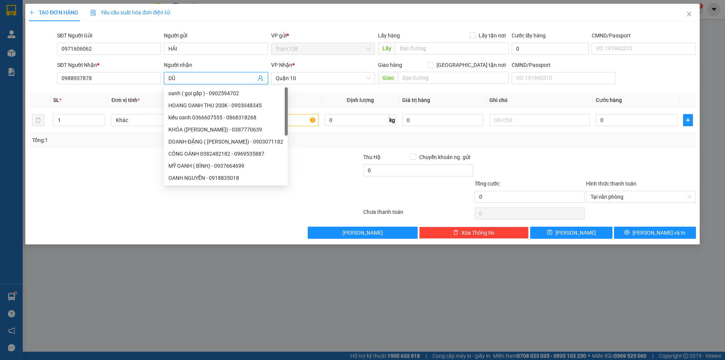
type input "D"
type input "cương"
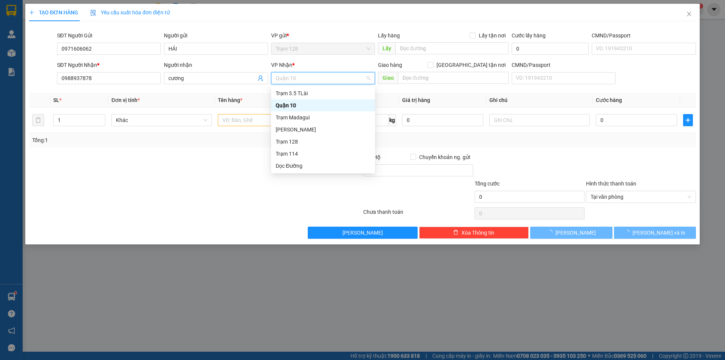
drag, startPoint x: 645, startPoint y: 156, endPoint x: 642, endPoint y: 148, distance: 8.7
click at [645, 155] on div at bounding box center [640, 166] width 111 height 26
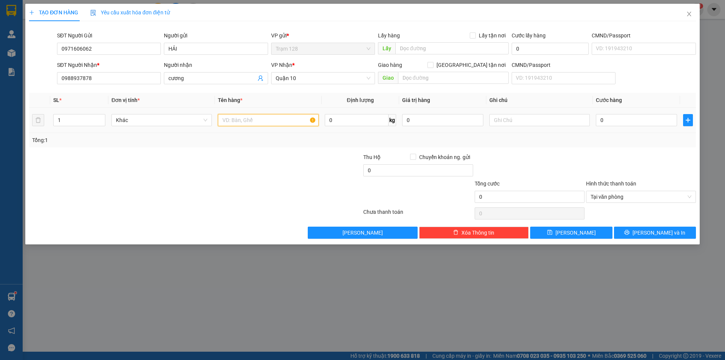
click at [229, 118] on input "text" at bounding box center [268, 120] width 100 height 12
type input "thùng đồ ăn"
type input "300.000"
type input "4"
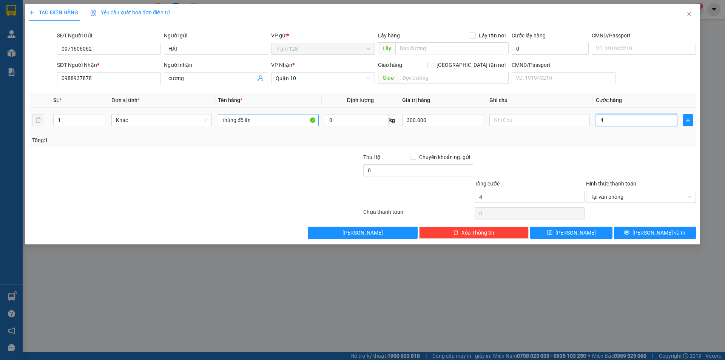
type input "40"
type input "40.000"
click at [626, 231] on button "[PERSON_NAME] và In" at bounding box center [655, 232] width 82 height 12
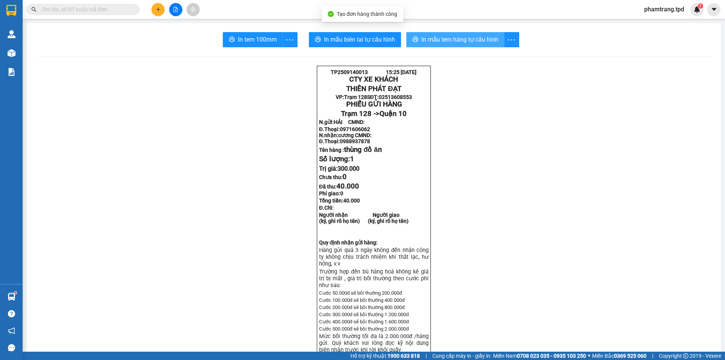
drag, startPoint x: 488, startPoint y: 38, endPoint x: 495, endPoint y: 71, distance: 34.1
click at [488, 38] on span "In mẫu tem hàng tự cấu hình" at bounding box center [459, 39] width 77 height 9
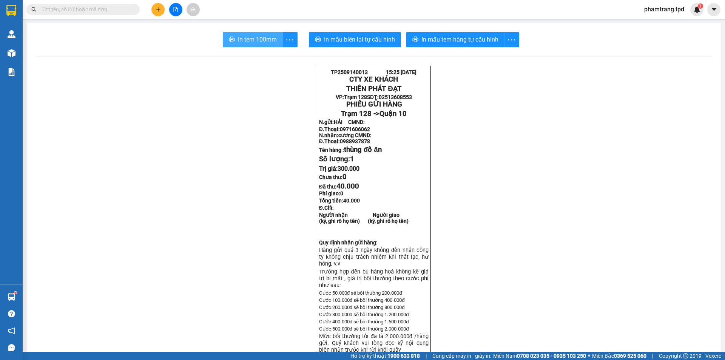
click at [253, 45] on button "In tem 100mm" at bounding box center [253, 39] width 60 height 15
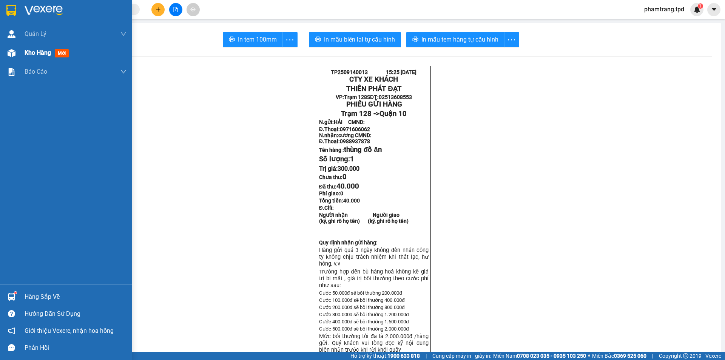
click at [35, 49] on span "Kho hàng" at bounding box center [38, 52] width 26 height 7
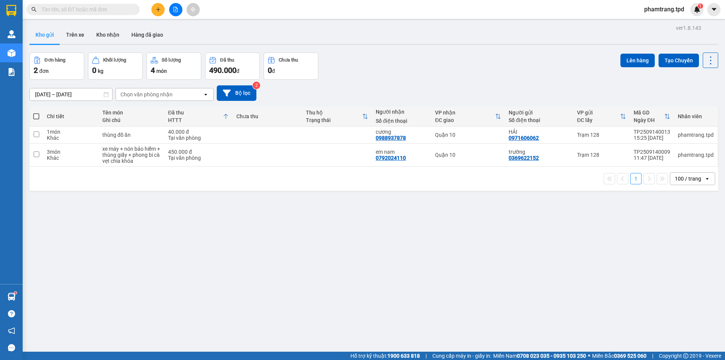
drag, startPoint x: 418, startPoint y: 285, endPoint x: 253, endPoint y: 199, distance: 185.8
click at [414, 282] on div "ver 1.8.143 Kho gửi Trên xe Kho nhận Hàng đã giao Đơn hàng 2 đơn Khối lượng 0 k…" at bounding box center [373, 203] width 694 height 360
click at [195, 129] on div "40.000 đ" at bounding box center [198, 132] width 61 height 6
checkbox input "true"
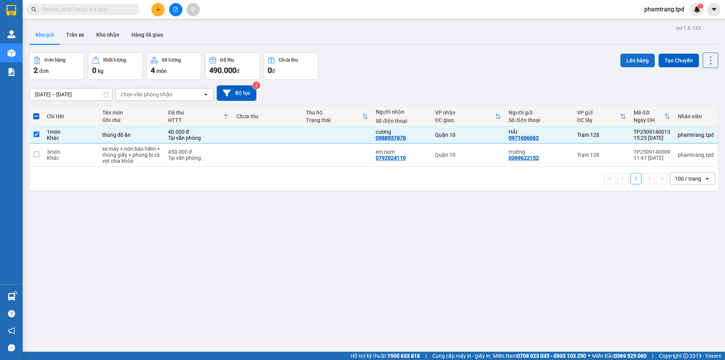
click at [630, 58] on button "Lên hàng" at bounding box center [637, 61] width 34 height 14
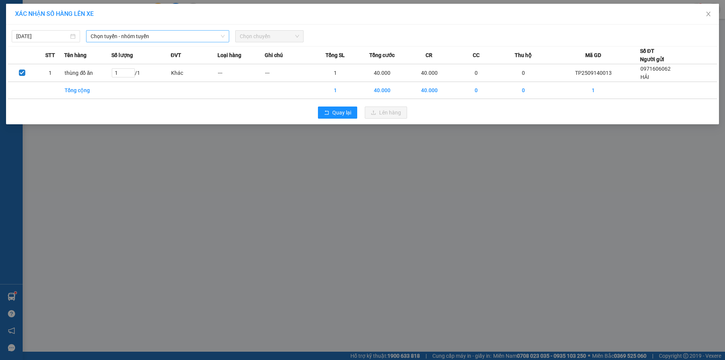
click at [130, 40] on span "Chọn tuyến - nhóm tuyến" at bounding box center [158, 36] width 134 height 11
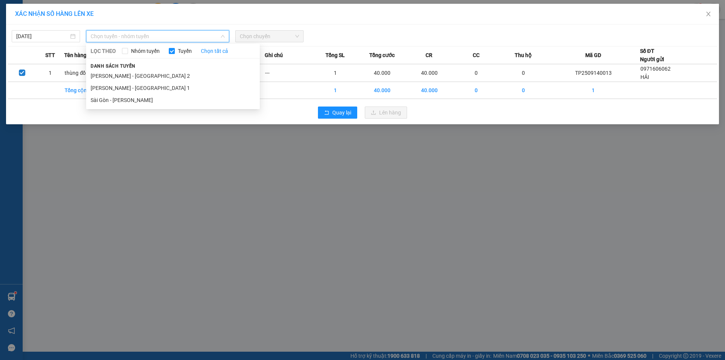
drag, startPoint x: 125, startPoint y: 76, endPoint x: 189, endPoint y: 83, distance: 64.9
click at [125, 77] on li "[PERSON_NAME] - [GEOGRAPHIC_DATA] 2" at bounding box center [173, 76] width 174 height 12
type input "1"
click at [177, 76] on li "[PERSON_NAME] - [GEOGRAPHIC_DATA] 2" at bounding box center [173, 76] width 174 height 12
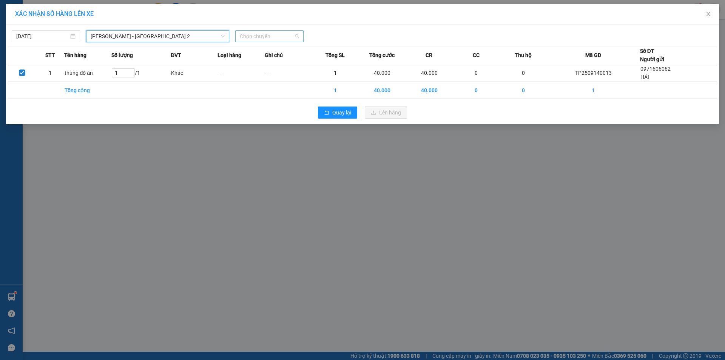
click at [286, 34] on span "Chọn chuyến" at bounding box center [269, 36] width 59 height 11
type input "16"
click at [298, 63] on div "Thêm chuyến " 16:00 "" at bounding box center [275, 63] width 80 height 13
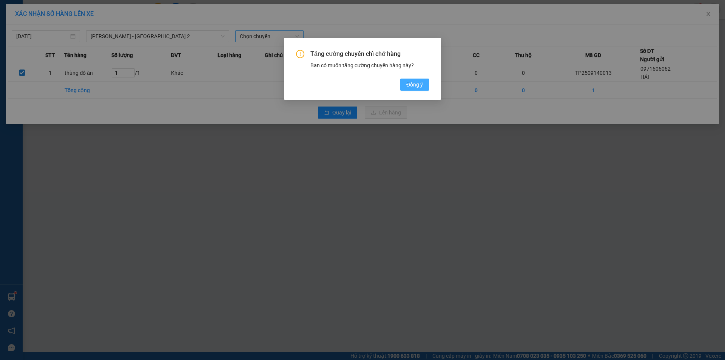
click at [413, 86] on span "Đồng ý" at bounding box center [414, 84] width 17 height 8
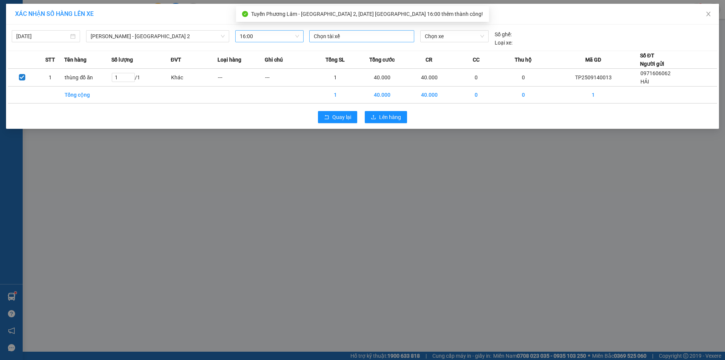
click at [366, 37] on div at bounding box center [361, 36] width 101 height 9
type input "sa"
click at [358, 54] on div "[PERSON_NAME]" at bounding box center [366, 51] width 104 height 8
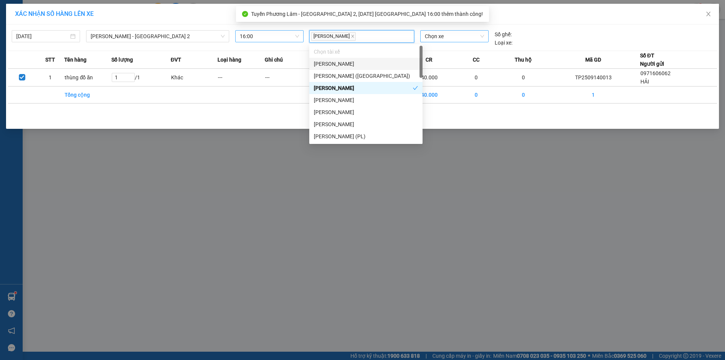
click at [434, 36] on span "Chọn xe" at bounding box center [454, 36] width 59 height 11
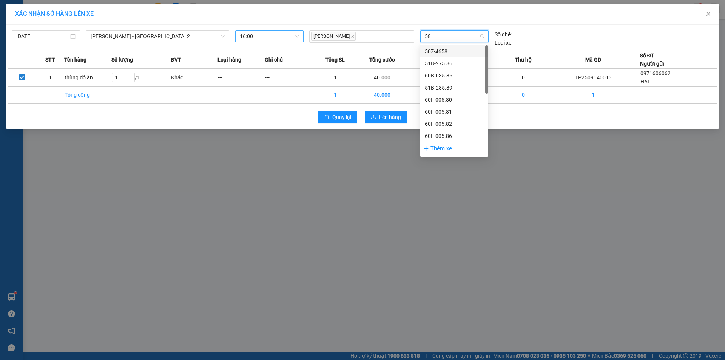
type input "586"
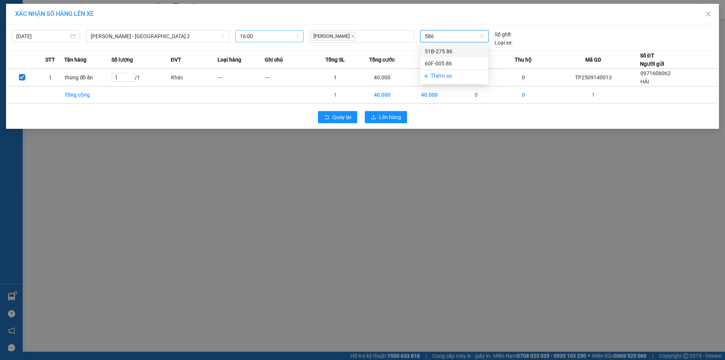
click at [446, 50] on div "51B-275.86" at bounding box center [454, 51] width 59 height 8
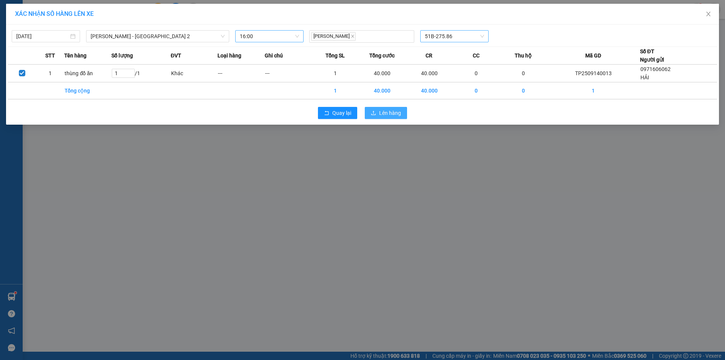
click at [389, 114] on span "Lên hàng" at bounding box center [390, 113] width 22 height 8
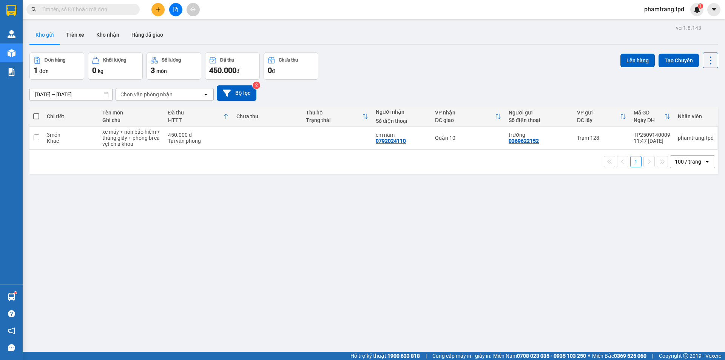
click at [178, 8] on button at bounding box center [175, 9] width 13 height 13
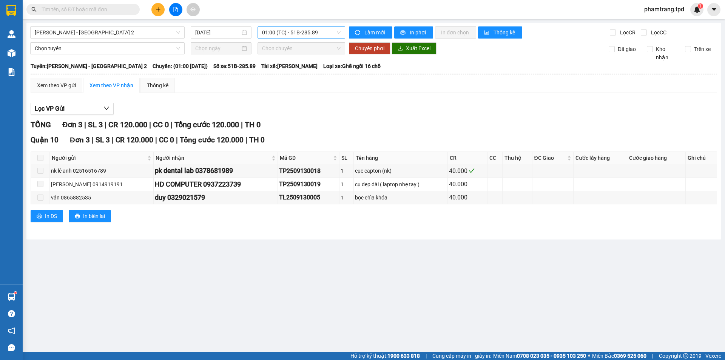
click at [276, 35] on span "01:00 (TC) - 51B-285.89" at bounding box center [301, 32] width 78 height 11
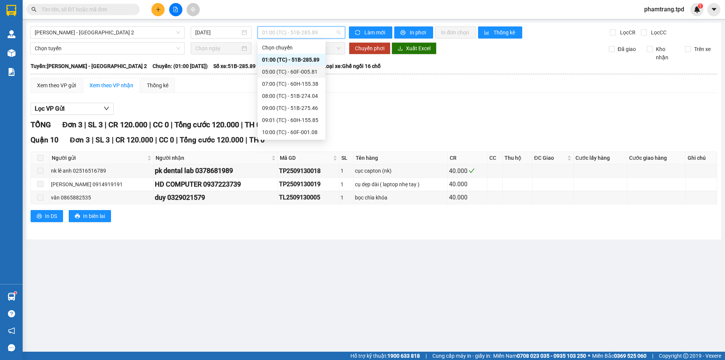
scroll to position [109, 0]
click at [302, 131] on div "16:00 (TC) - 51B-275.86" at bounding box center [291, 132] width 59 height 8
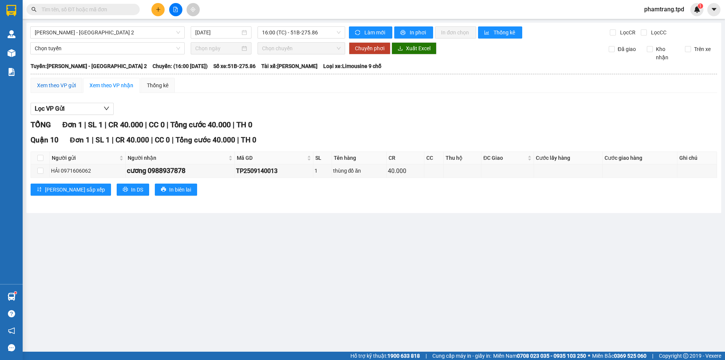
click at [69, 83] on div "Xem theo VP gửi" at bounding box center [56, 85] width 39 height 8
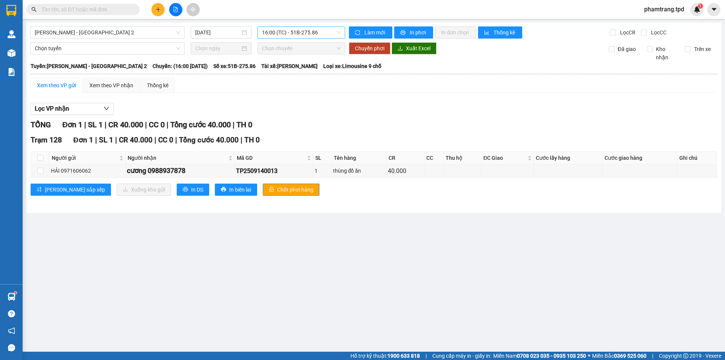
click at [304, 33] on span "16:00 (TC) - 51B-275.86" at bounding box center [301, 32] width 78 height 11
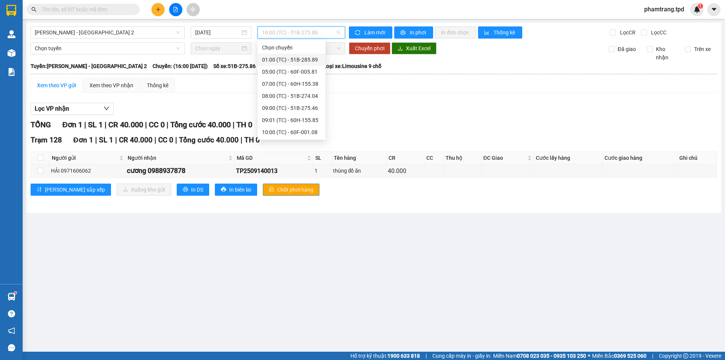
click at [296, 60] on div "01:00 (TC) - 51B-285.89" at bounding box center [291, 59] width 59 height 8
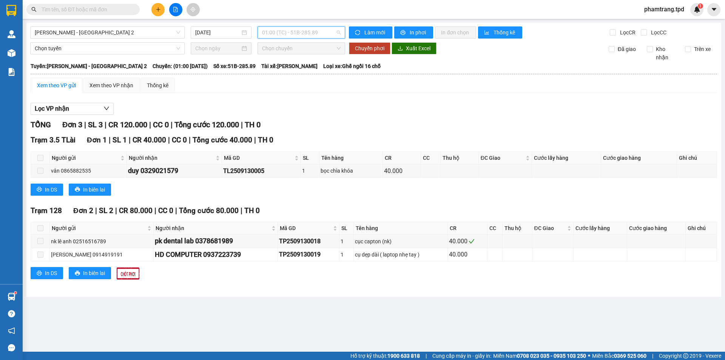
click at [282, 34] on span "01:00 (TC) - 51B-285.89" at bounding box center [301, 32] width 78 height 11
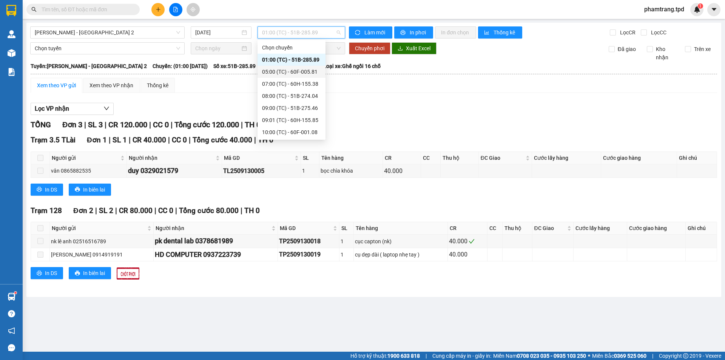
click at [288, 70] on div "05:00 (TC) - 60F-005.81" at bounding box center [291, 72] width 59 height 8
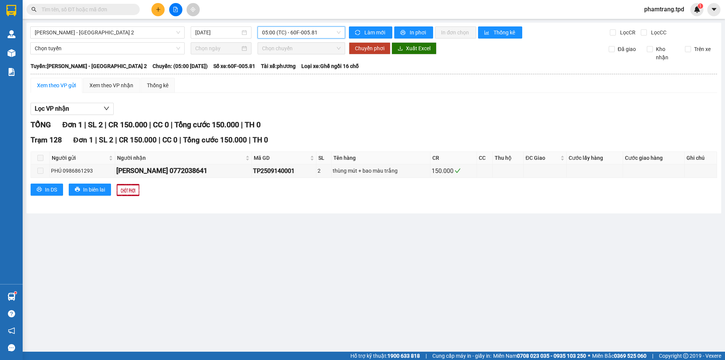
click at [275, 32] on span "05:00 (TC) - 60F-005.81" at bounding box center [301, 32] width 78 height 11
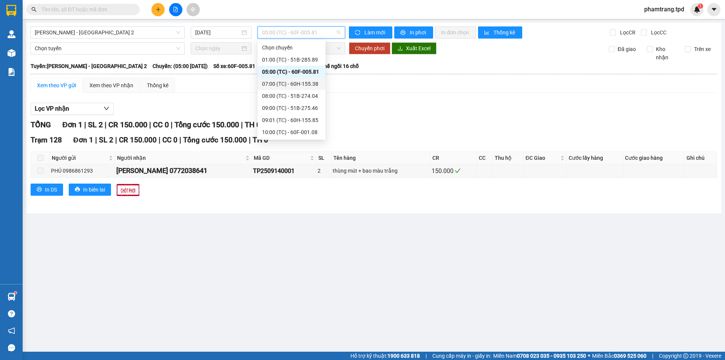
click at [286, 80] on div "07:00 (TC) - 60H-155.38" at bounding box center [291, 84] width 59 height 8
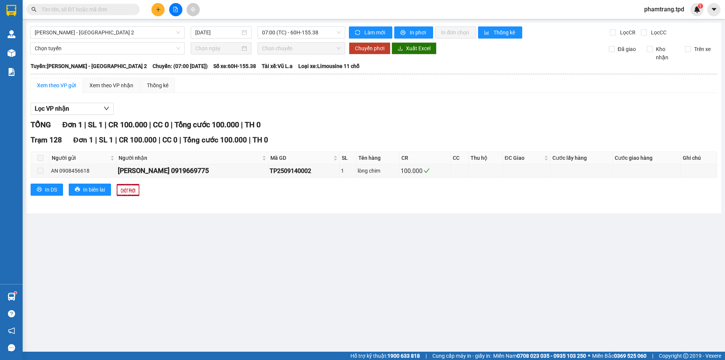
click at [315, 26] on div "[PERSON_NAME] - [GEOGRAPHIC_DATA] 2 [DATE] 07:00 (TC) - 60H-155.38 Làm mới In p…" at bounding box center [373, 118] width 694 height 191
click at [311, 32] on span "07:00 (TC) - 60H-155.38" at bounding box center [301, 32] width 78 height 11
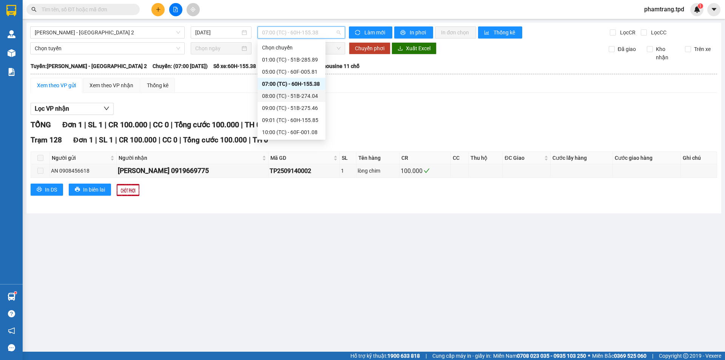
click at [303, 94] on div "08:00 (TC) - 51B-274.04" at bounding box center [291, 96] width 59 height 8
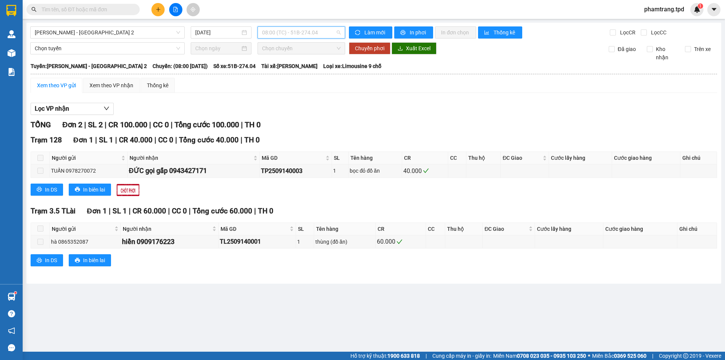
click at [300, 37] on span "08:00 (TC) - 51B-274.04" at bounding box center [301, 32] width 78 height 11
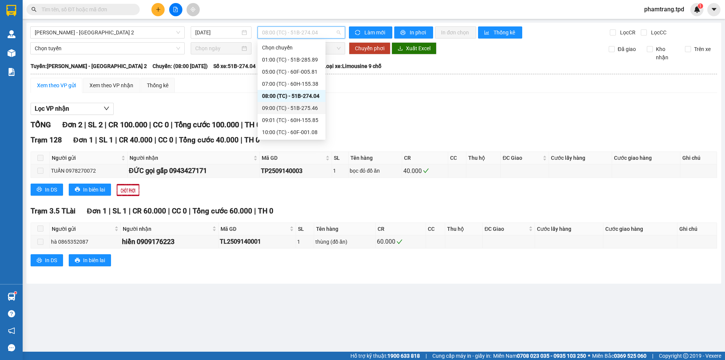
click at [288, 110] on div "09:00 (TC) - 51B-275.46" at bounding box center [291, 108] width 59 height 8
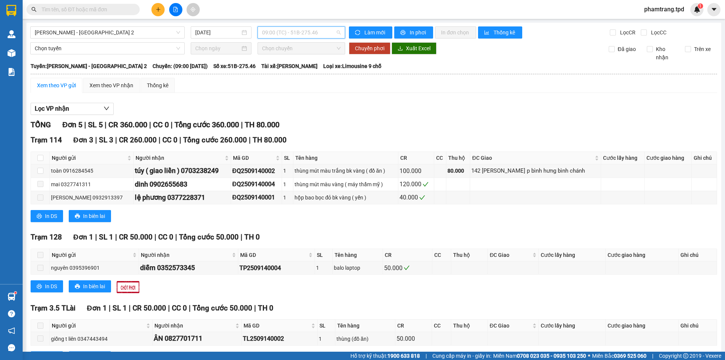
click at [286, 34] on span "09:00 (TC) - 51B-275.46" at bounding box center [301, 32] width 78 height 11
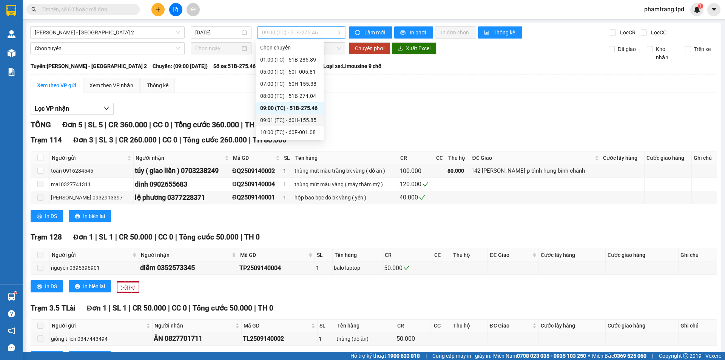
click at [309, 120] on div "09:01 (TC) - 60H-155.85" at bounding box center [289, 120] width 59 height 8
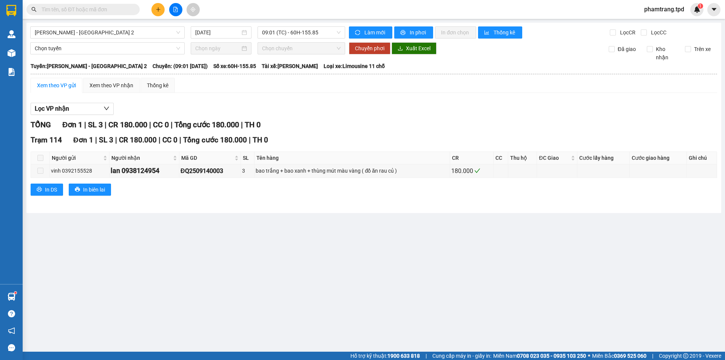
click at [327, 39] on div "[PERSON_NAME] - [GEOGRAPHIC_DATA] 2 [DATE] 09:01 (TC) - 60H-155.85 Làm mới In p…" at bounding box center [373, 118] width 694 height 190
click at [325, 32] on span "09:01 (TC) - 60H-155.85" at bounding box center [301, 32] width 78 height 11
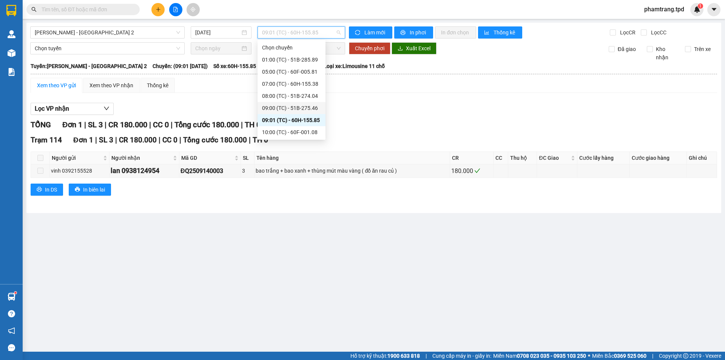
scroll to position [38, 0]
click at [289, 92] on div "10:00 (TC) - 60F-001.08" at bounding box center [291, 94] width 59 height 8
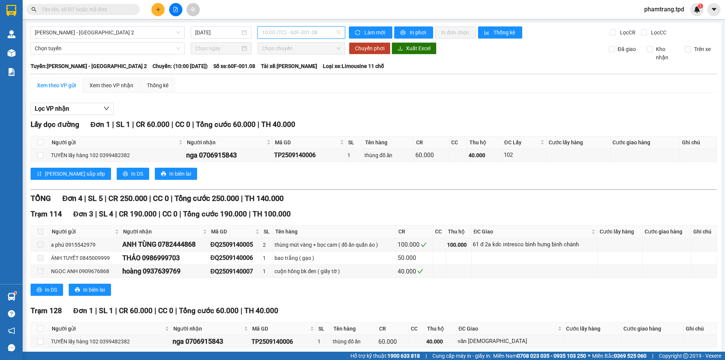
click at [284, 37] on span "10:00 (TC) - 60F-001.08" at bounding box center [301, 32] width 78 height 11
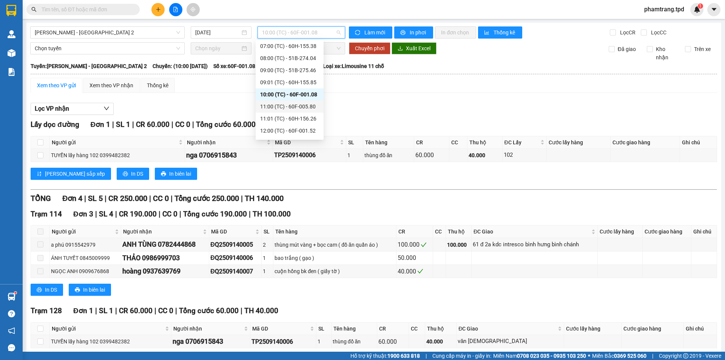
click at [292, 107] on div "11:00 (TC) - 60F-005.80" at bounding box center [289, 106] width 59 height 8
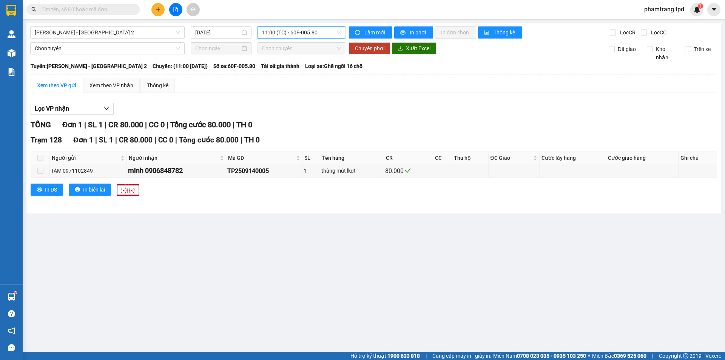
click at [294, 26] on div "11:00 (TC) - 60F-005.80" at bounding box center [301, 32] width 88 height 12
click at [294, 29] on span "11:00 (TC) - 60F-005.80" at bounding box center [301, 32] width 78 height 11
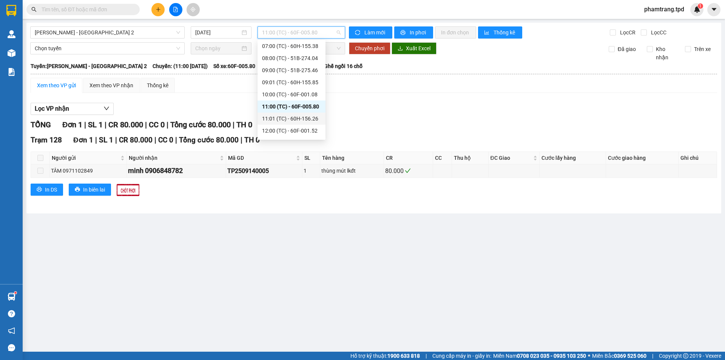
click at [307, 119] on div "11:01 (TC) - 60H-156.26" at bounding box center [291, 118] width 59 height 8
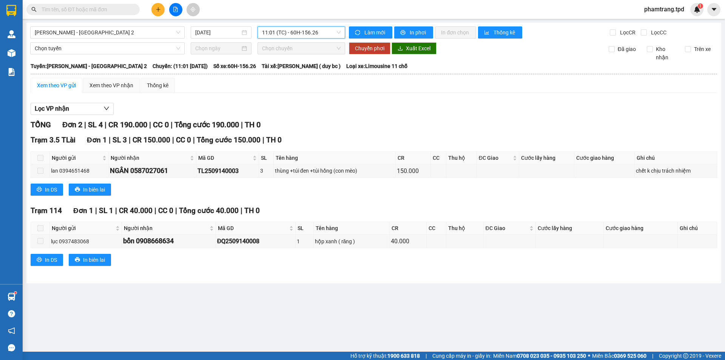
click at [288, 37] on span "11:01 (TC) - 60H-156.26" at bounding box center [301, 32] width 78 height 11
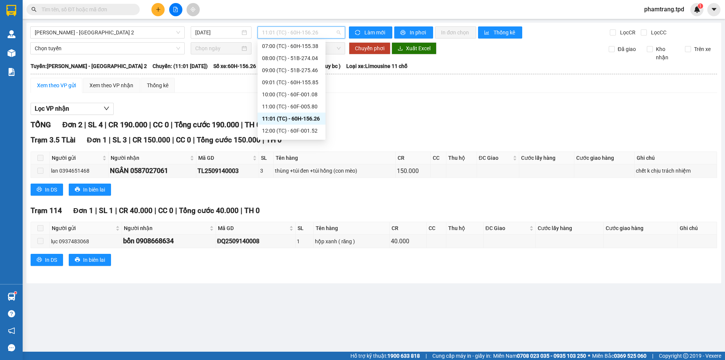
scroll to position [109, 0]
click at [297, 57] on div "12:00 (TC) - 60F-001.52" at bounding box center [291, 59] width 59 height 8
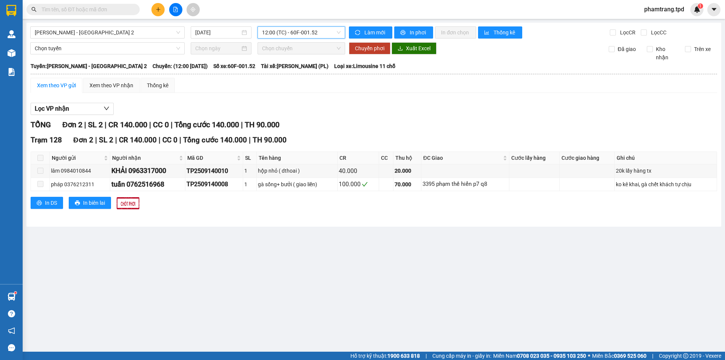
click at [291, 31] on span "12:00 (TC) - 60F-001.52" at bounding box center [301, 32] width 78 height 11
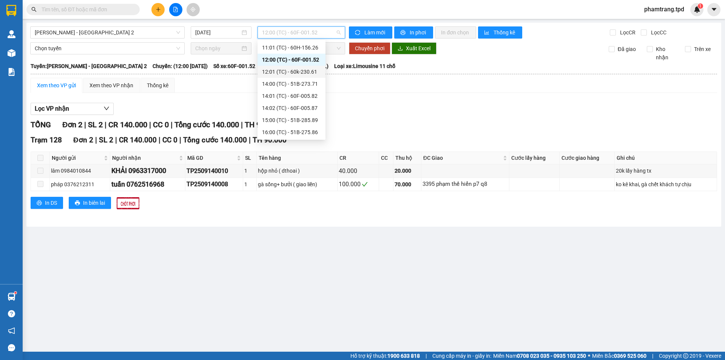
click at [303, 68] on div "12:01 (TC) - 60k-230.61" at bounding box center [291, 72] width 59 height 8
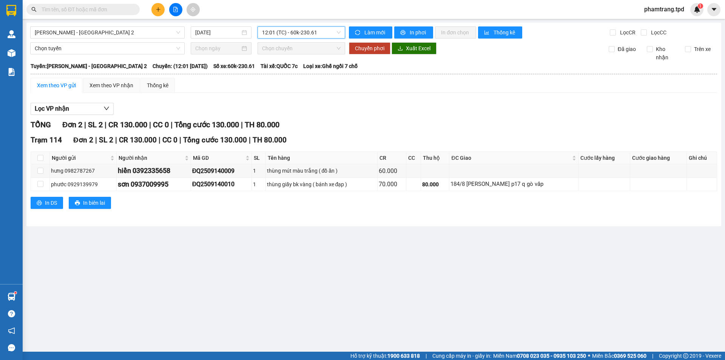
click at [306, 34] on span "12:01 (TC) - 60k-230.61" at bounding box center [301, 32] width 78 height 11
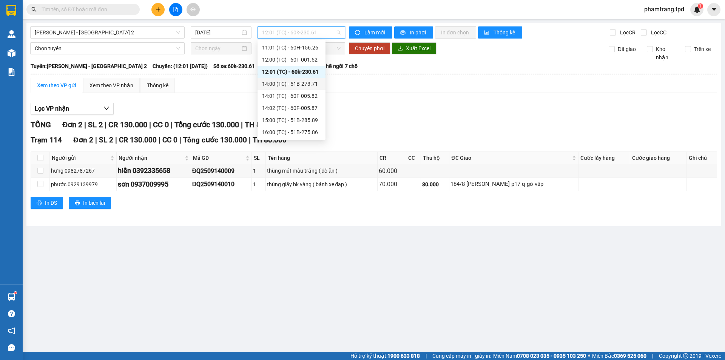
click at [299, 83] on div "14:00 (TC) - 51B-273.71" at bounding box center [291, 84] width 59 height 8
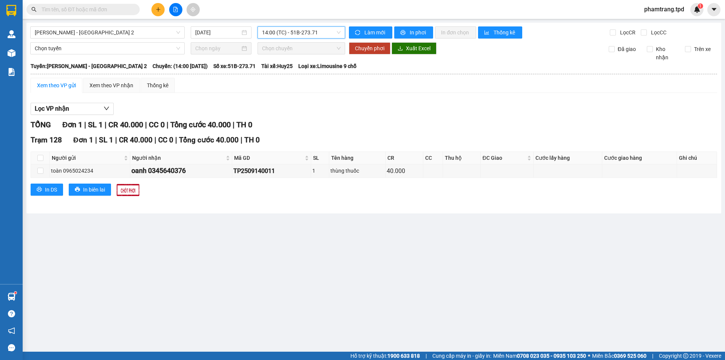
click at [313, 29] on span "14:00 (TC) - 51B-273.71" at bounding box center [301, 32] width 78 height 11
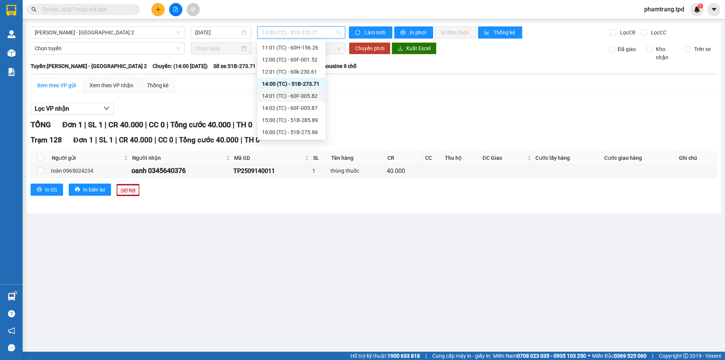
click at [299, 96] on div "14:01 (TC) - 60F-005.82" at bounding box center [291, 96] width 59 height 8
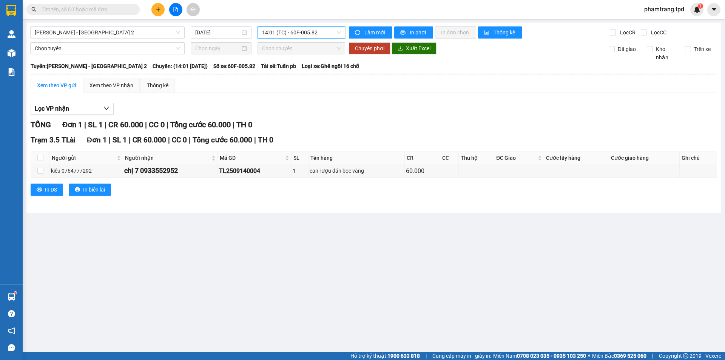
click at [285, 36] on span "14:01 (TC) - 60F-005.82" at bounding box center [301, 32] width 78 height 11
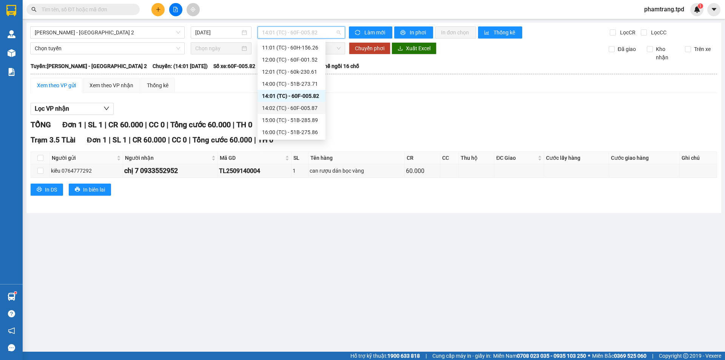
click at [297, 107] on div "14:02 (TC) - 60F-005.87" at bounding box center [291, 108] width 59 height 8
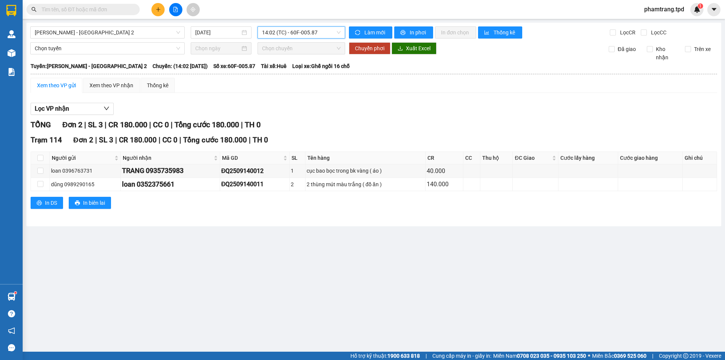
click at [274, 33] on span "14:02 (TC) - 60F-005.87" at bounding box center [301, 32] width 78 height 11
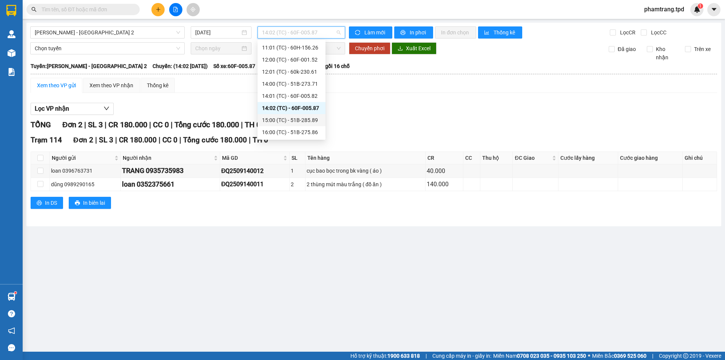
click at [284, 117] on div "15:00 (TC) - 51B-285.89" at bounding box center [291, 120] width 59 height 8
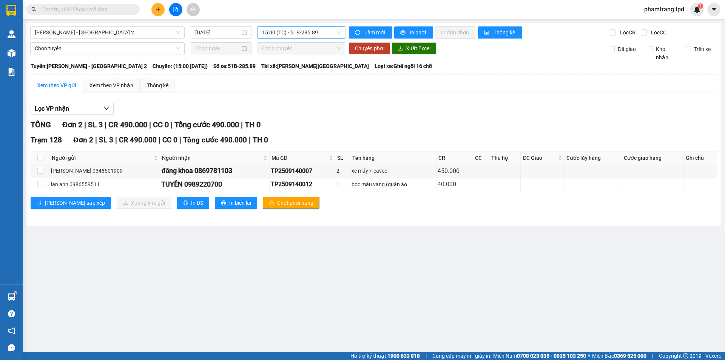
click at [303, 34] on span "15:00 (TC) - 51B-285.89" at bounding box center [301, 32] width 78 height 11
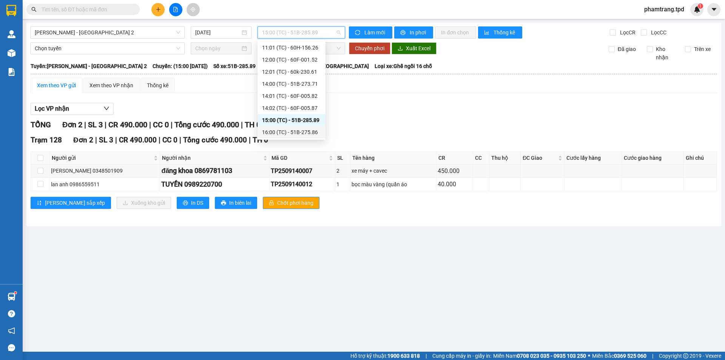
click at [293, 130] on div "16:00 (TC) - 51B-275.86" at bounding box center [291, 132] width 59 height 8
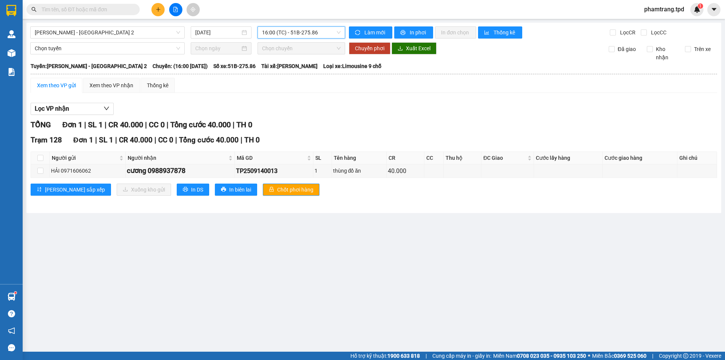
drag, startPoint x: 132, startPoint y: 34, endPoint x: 88, endPoint y: 95, distance: 76.2
click at [132, 33] on span "[PERSON_NAME] - [GEOGRAPHIC_DATA] 2" at bounding box center [107, 32] width 145 height 11
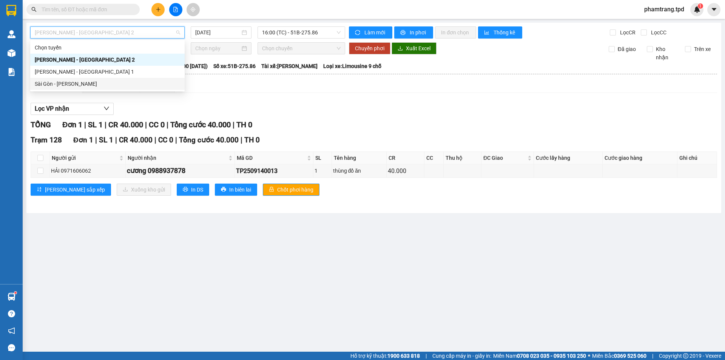
click at [84, 85] on div "Sài Gòn - [PERSON_NAME]" at bounding box center [107, 84] width 145 height 8
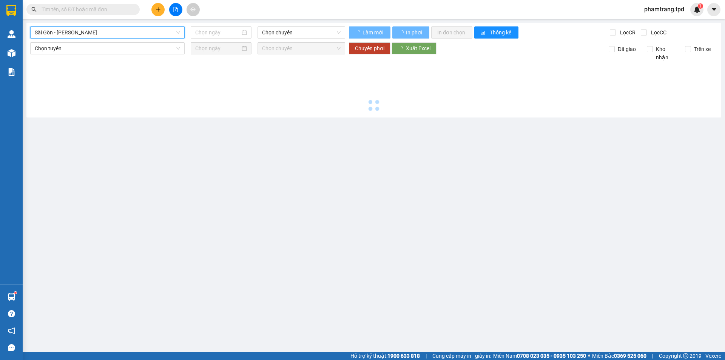
type input "[DATE]"
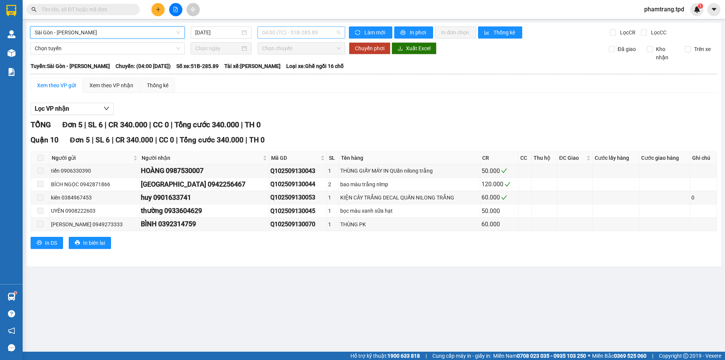
click at [294, 29] on span "04:00 (TC) - 51B-285.89" at bounding box center [301, 32] width 78 height 11
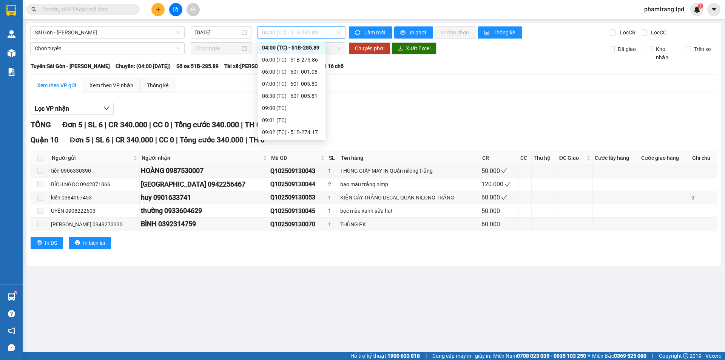
click at [414, 125] on div "TỔNG Đơn 5 | SL 6 | CR 340.000 | CC 0 | Tổng cước 340.000 | TH 0" at bounding box center [374, 125] width 686 height 12
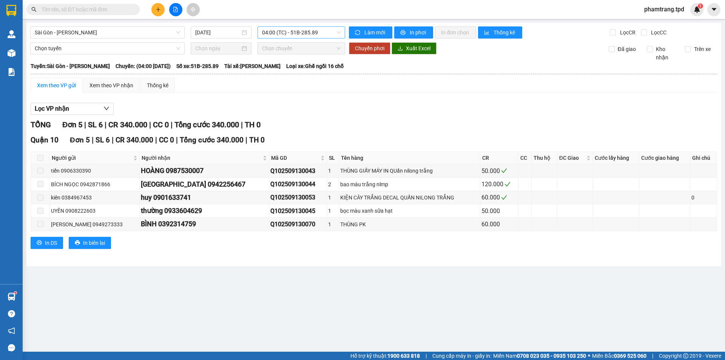
click at [305, 35] on span "04:00 (TC) - 51B-285.89" at bounding box center [301, 32] width 78 height 11
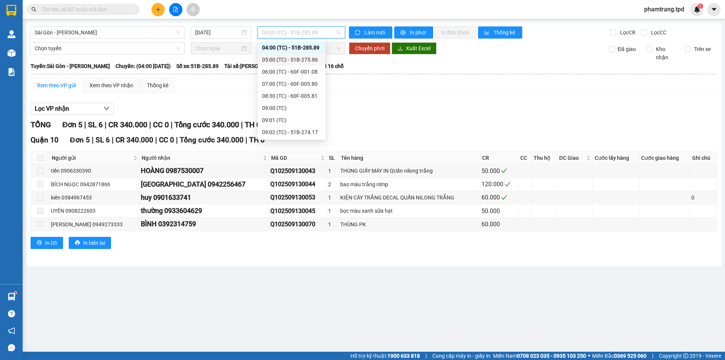
click at [290, 55] on div "05:00 (TC) - 51B-275.86" at bounding box center [291, 60] width 68 height 12
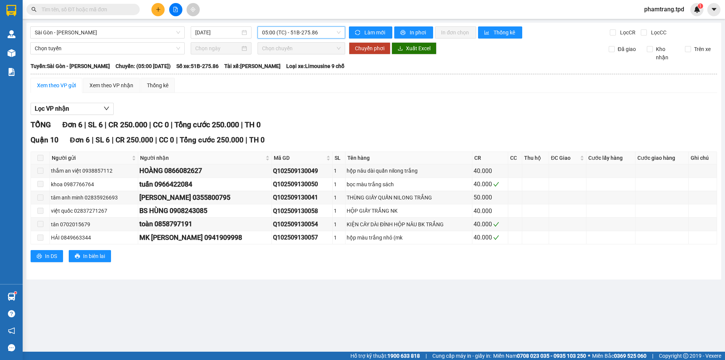
click at [309, 33] on span "05:00 (TC) - 51B-275.86" at bounding box center [301, 32] width 78 height 11
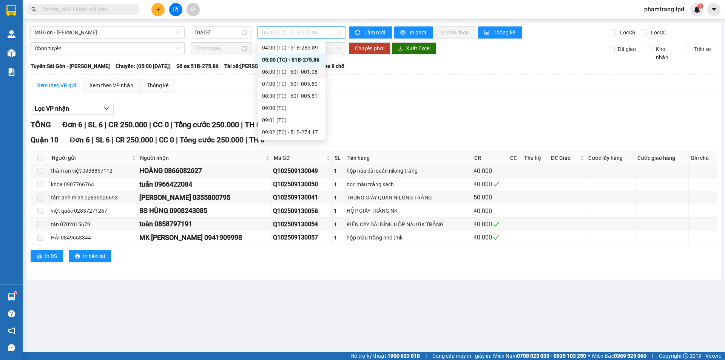
click at [303, 73] on div "06:00 (TC) - 60F-001.08" at bounding box center [291, 72] width 59 height 8
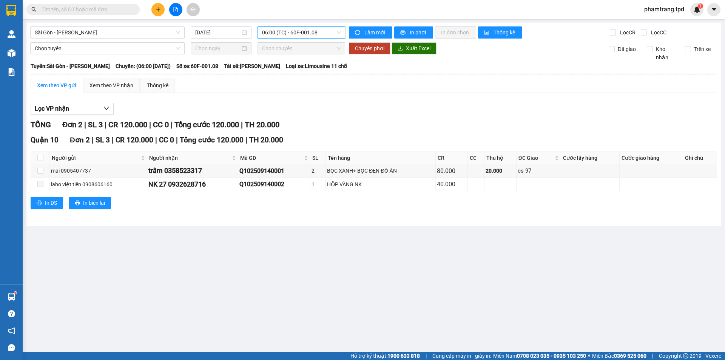
click at [303, 31] on span "06:00 (TC) - 60F-001.08" at bounding box center [301, 32] width 78 height 11
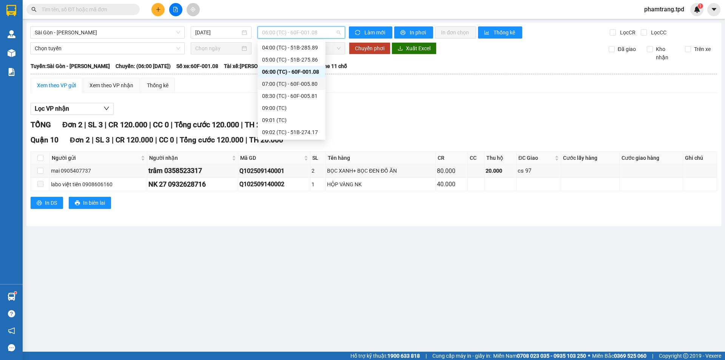
click at [305, 82] on div "07:00 (TC) - 60F-005.80" at bounding box center [291, 84] width 59 height 8
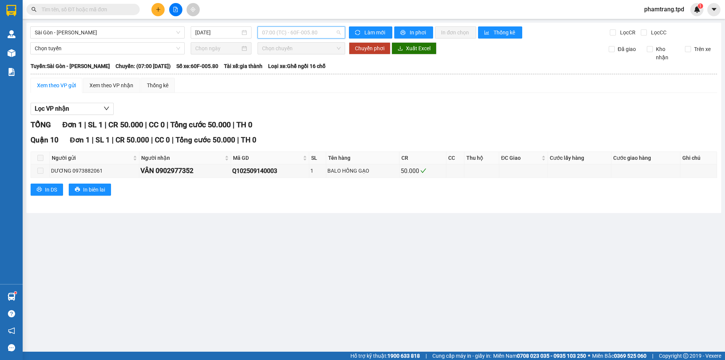
click at [310, 37] on span "07:00 (TC) - 60F-005.80" at bounding box center [301, 32] width 78 height 11
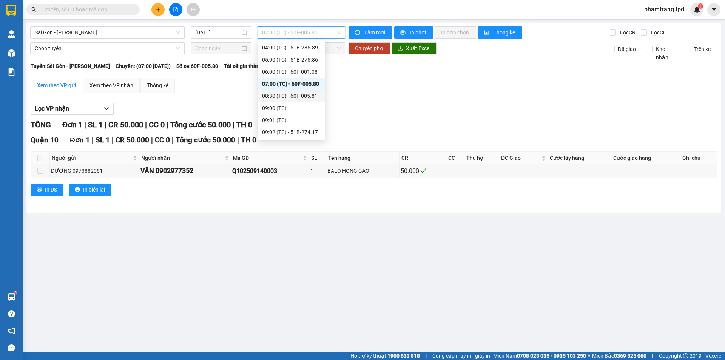
click at [307, 95] on div "08:30 (TC) - 60F-005.81" at bounding box center [291, 96] width 59 height 8
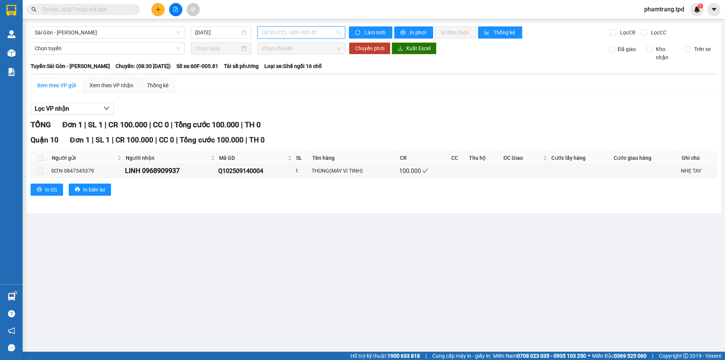
click at [305, 35] on span "08:30 (TC) - 60F-005.81" at bounding box center [301, 32] width 78 height 11
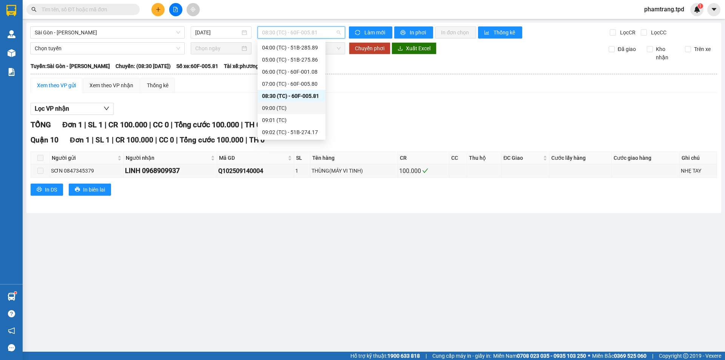
click at [292, 105] on div "09:00 (TC)" at bounding box center [291, 108] width 59 height 8
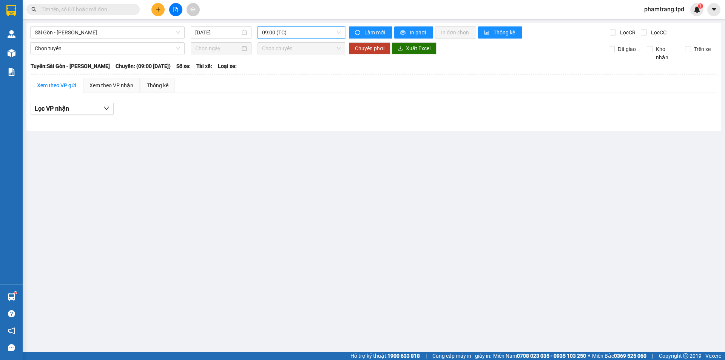
click at [317, 32] on span "09:00 (TC)" at bounding box center [301, 32] width 78 height 11
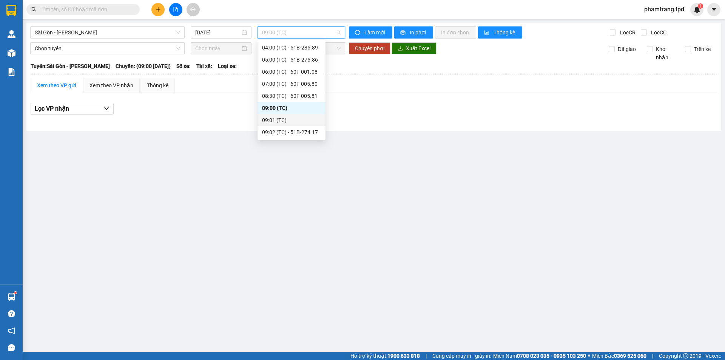
click at [271, 116] on div "09:01 (TC)" at bounding box center [291, 120] width 59 height 8
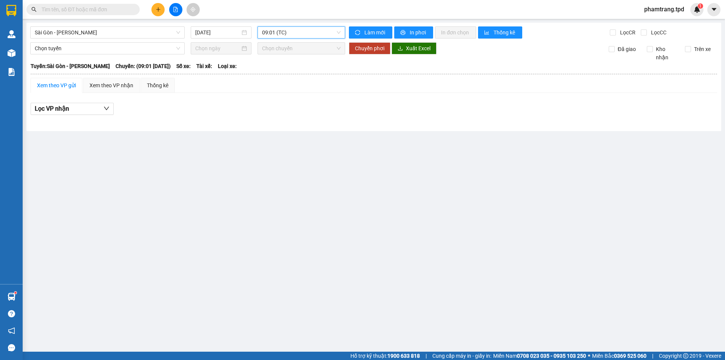
click at [301, 35] on span "09:01 (TC)" at bounding box center [301, 32] width 78 height 11
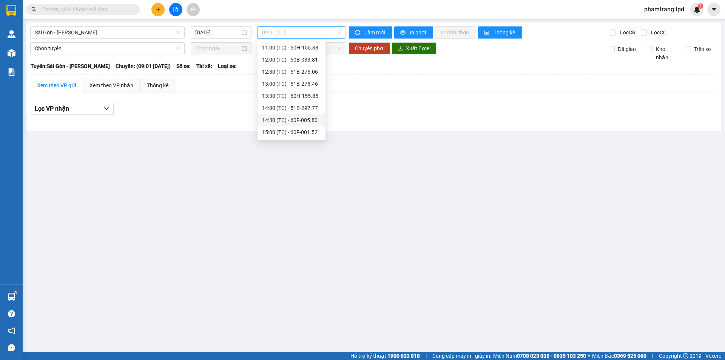
scroll to position [45, 0]
click at [290, 100] on div "09:02 (TC) - 51B-274.17" at bounding box center [291, 99] width 59 height 8
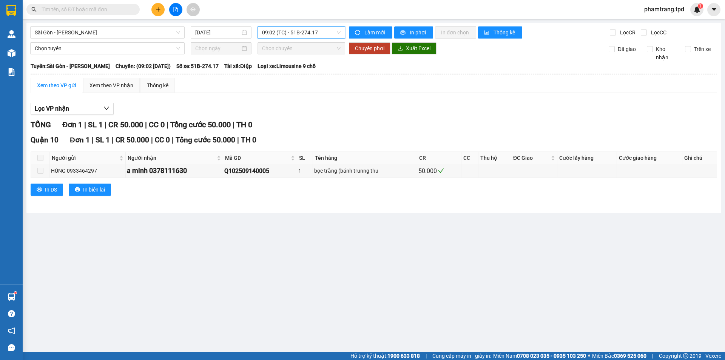
click at [303, 32] on span "09:02 (TC) - 51B-274.17" at bounding box center [301, 32] width 78 height 11
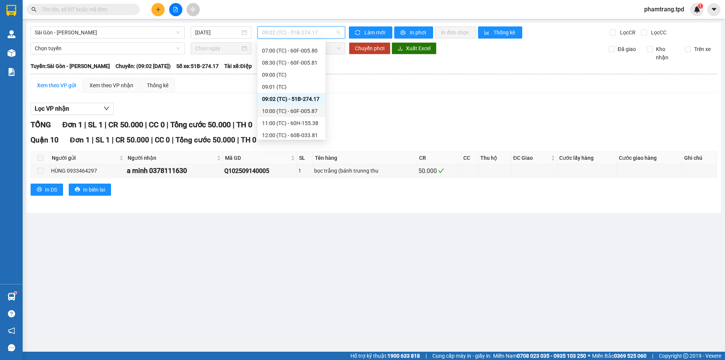
click at [309, 114] on div "10:00 (TC) - 60F-005.87" at bounding box center [291, 111] width 59 height 8
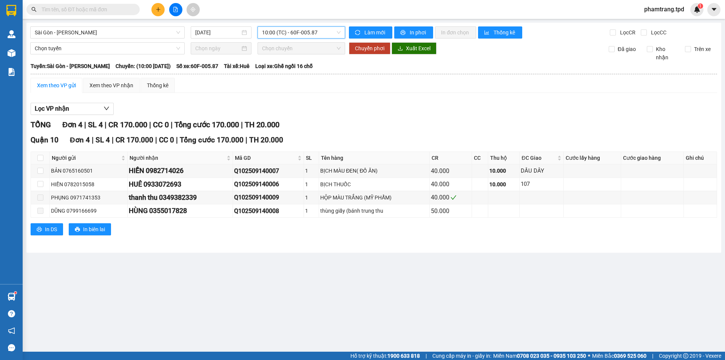
click at [300, 34] on span "10:00 (TC) - 60F-005.87" at bounding box center [301, 32] width 78 height 11
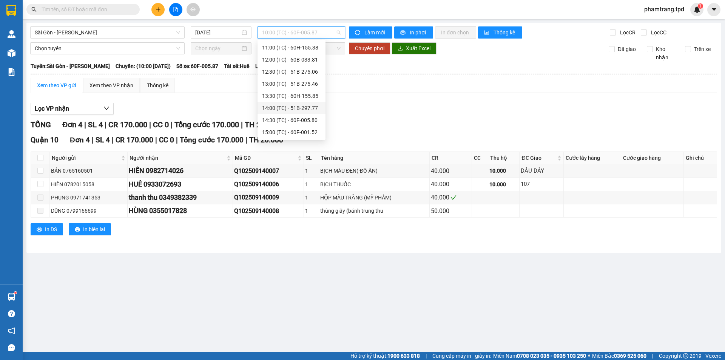
scroll to position [83, 0]
click at [306, 85] on div "11:00 (TC) - 60H-155.38" at bounding box center [291, 85] width 59 height 8
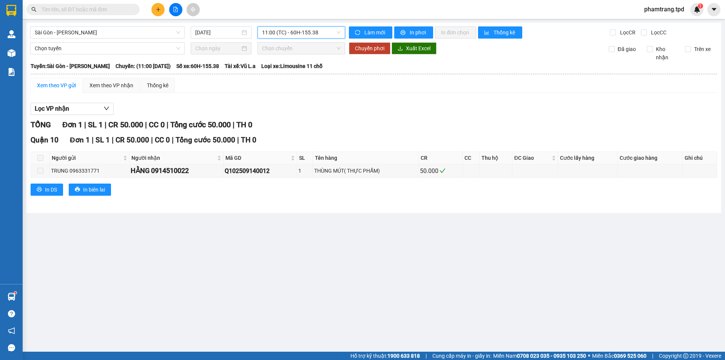
click at [300, 33] on span "11:00 (TC) - 60H-155.38" at bounding box center [301, 32] width 78 height 11
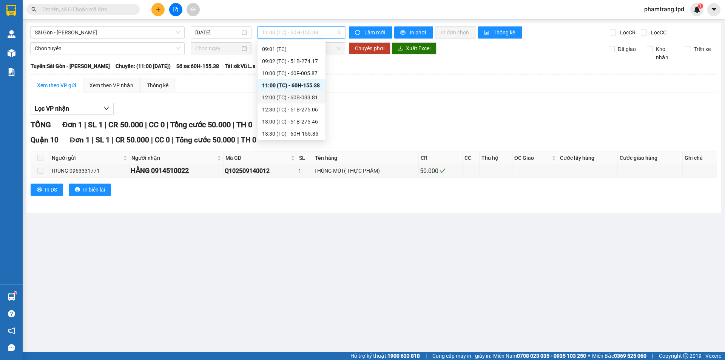
click at [305, 94] on div "12:00 (TC) - 60B-033.81" at bounding box center [291, 97] width 59 height 8
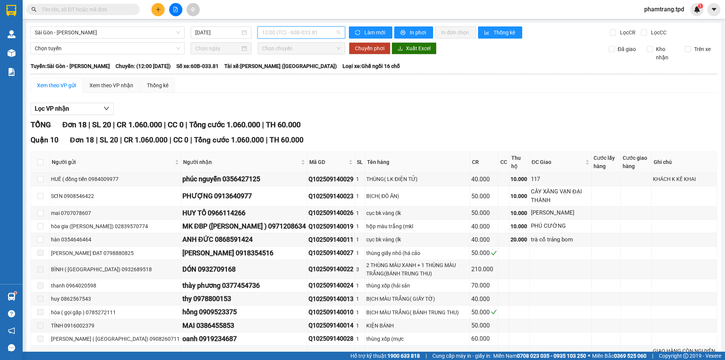
click at [291, 35] on span "12:00 (TC) - 60B-033.81" at bounding box center [301, 32] width 78 height 11
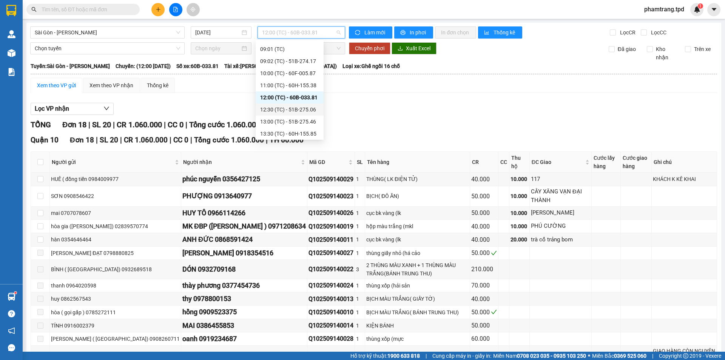
click at [292, 110] on div "12:30 (TC) - 51B-275.06" at bounding box center [289, 109] width 59 height 8
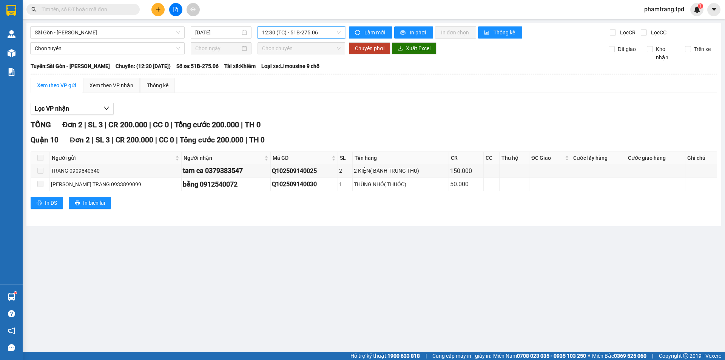
click at [283, 34] on span "12:30 (TC) - 51B-275.06" at bounding box center [301, 32] width 78 height 11
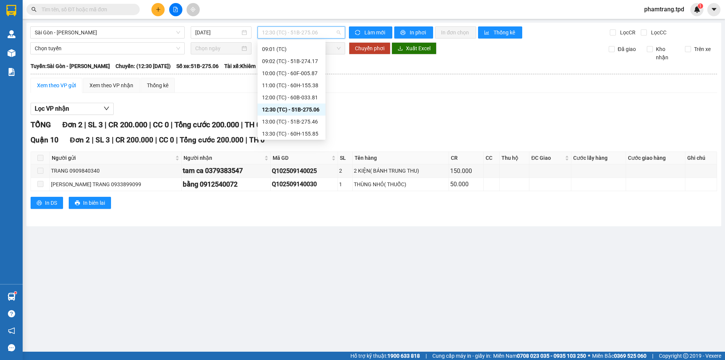
scroll to position [121, 0]
click at [311, 83] on div "13:00 (TC) - 51B-275.46" at bounding box center [291, 84] width 59 height 8
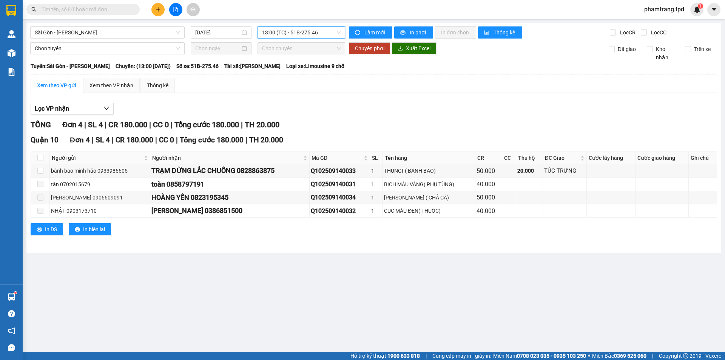
click at [301, 32] on span "13:00 (TC) - 51B-275.46" at bounding box center [301, 32] width 78 height 11
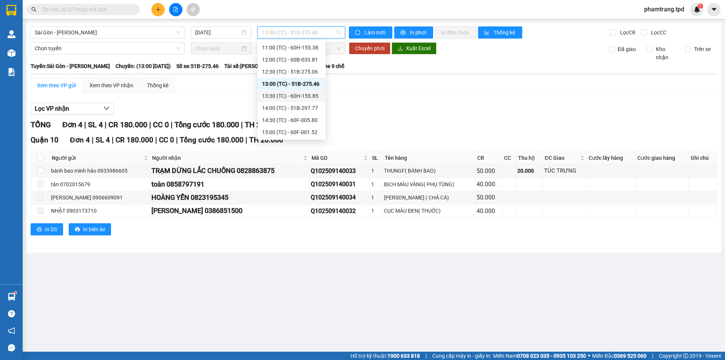
click at [294, 95] on div "13:30 (TC) - 60H-155.85" at bounding box center [291, 96] width 59 height 8
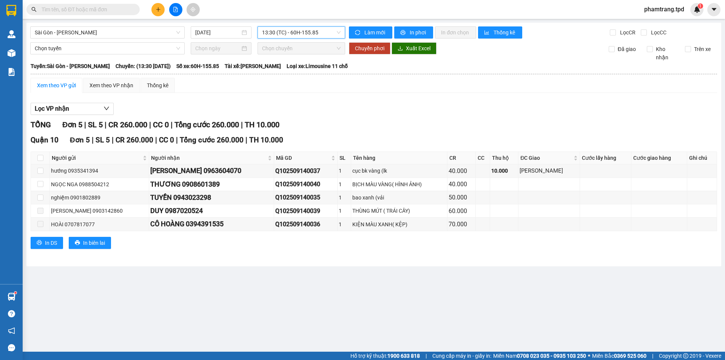
click at [312, 34] on span "13:30 (TC) - 60H-155.85" at bounding box center [301, 32] width 78 height 11
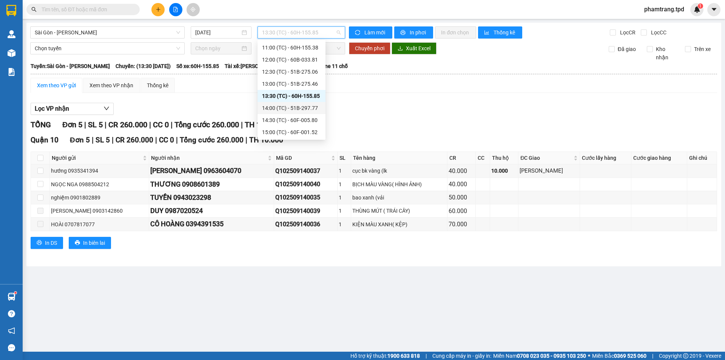
click at [313, 109] on div "14:00 (TC) - 51B-297.77" at bounding box center [291, 108] width 59 height 8
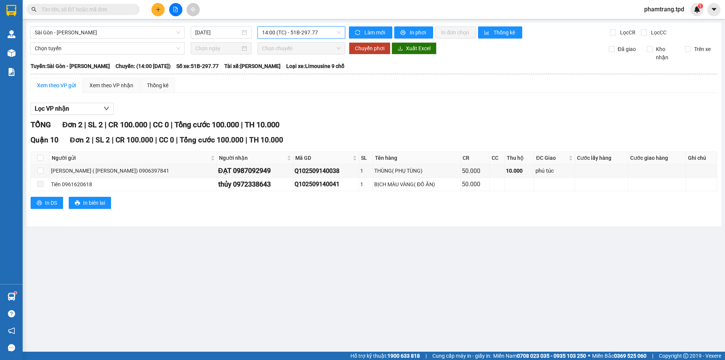
click at [304, 37] on span "14:00 (TC) - 51B-297.77" at bounding box center [301, 32] width 78 height 11
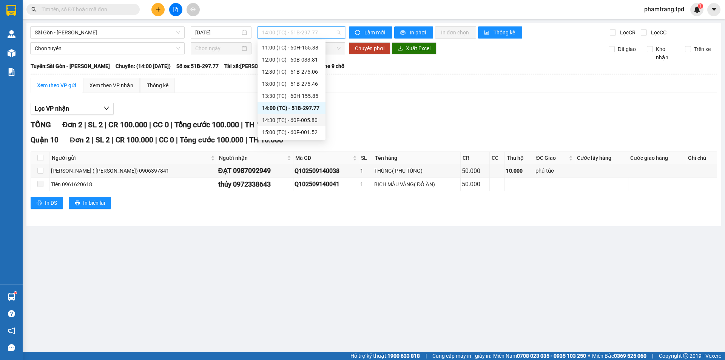
click at [309, 118] on div "14:30 (TC) - 60F-005.80" at bounding box center [291, 120] width 59 height 8
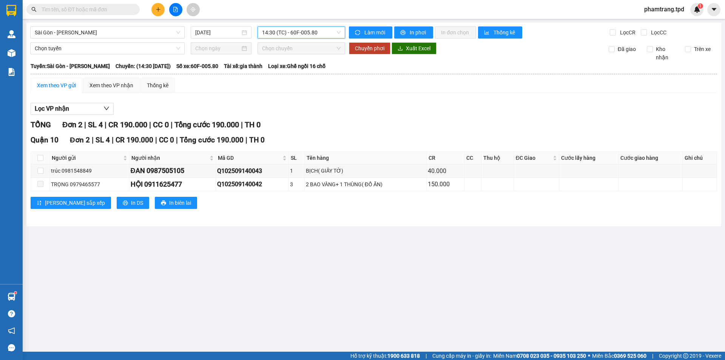
click at [319, 35] on span "14:30 (TC) - 60F-005.80" at bounding box center [301, 32] width 78 height 11
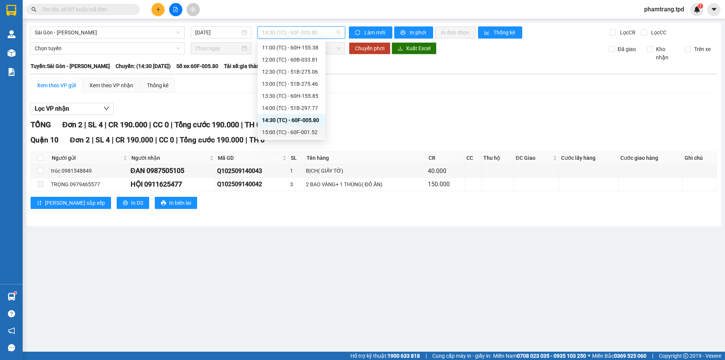
click at [288, 131] on div "15:00 (TC) - 60F-001.52" at bounding box center [291, 132] width 59 height 8
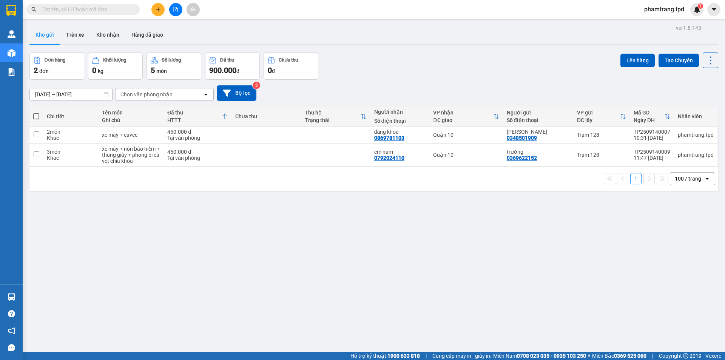
drag, startPoint x: 379, startPoint y: 245, endPoint x: 206, endPoint y: 132, distance: 206.4
click at [379, 245] on div "ver 1.8.143 Kho gửi Trên xe Kho nhận Hàng đã giao Đơn hàng 2 đơn Khối lượng 0 k…" at bounding box center [373, 203] width 694 height 360
click at [111, 41] on button "Kho nhận" at bounding box center [107, 35] width 35 height 18
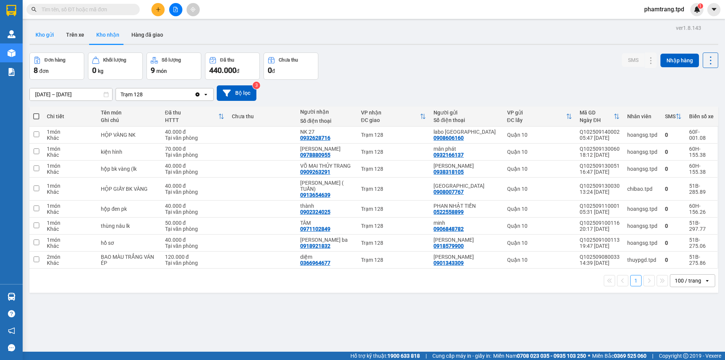
drag, startPoint x: 38, startPoint y: 37, endPoint x: 71, endPoint y: 75, distance: 50.4
click at [40, 38] on button "Kho gửi" at bounding box center [44, 35] width 31 height 18
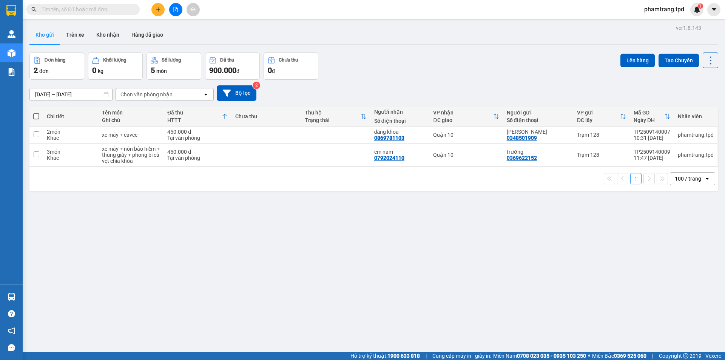
click at [354, 89] on div "12/09/2025 – 14/09/2025 Press the down arrow key to interact with the calendar …" at bounding box center [373, 92] width 688 height 15
click at [94, 32] on button "Kho nhận" at bounding box center [107, 35] width 35 height 18
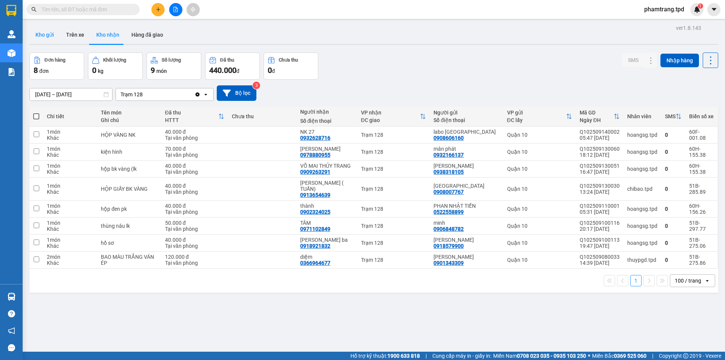
click at [58, 39] on button "Kho gửi" at bounding box center [44, 35] width 31 height 18
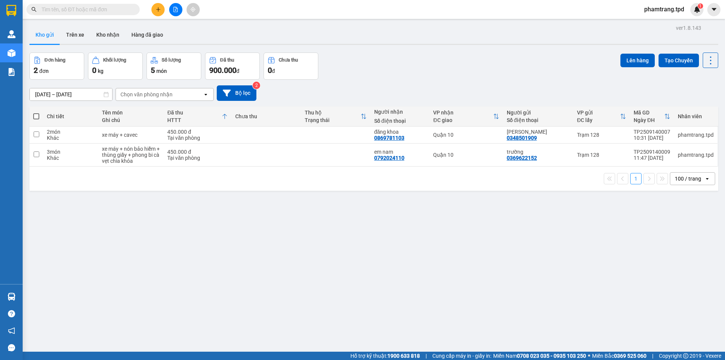
drag, startPoint x: 98, startPoint y: 24, endPoint x: 98, endPoint y: 32, distance: 7.9
click at [98, 25] on div "ver 1.8.143 Kho gửi Trên xe Kho nhận Hàng đã giao Đơn hàng 2 đơn Khối lượng 0 k…" at bounding box center [373, 203] width 694 height 360
click at [114, 41] on button "Kho nhận" at bounding box center [107, 35] width 35 height 18
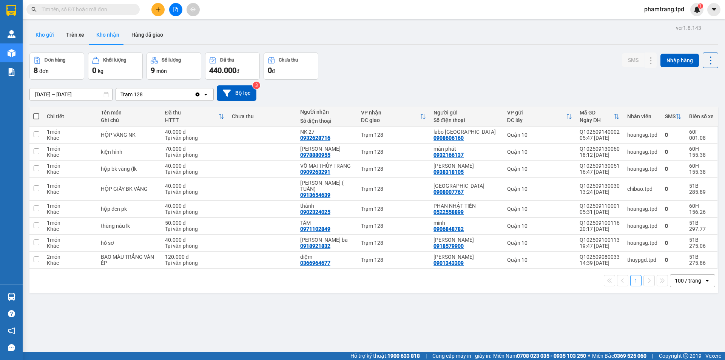
click at [49, 34] on button "Kho gửi" at bounding box center [44, 35] width 31 height 18
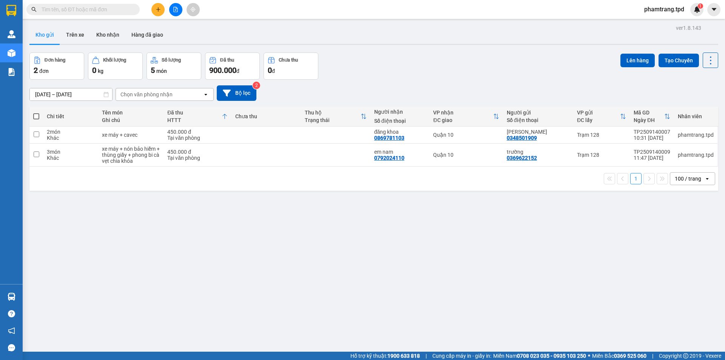
drag, startPoint x: 387, startPoint y: 78, endPoint x: 392, endPoint y: 109, distance: 31.5
click at [386, 80] on div "ver 1.8.143 Kho gửi Trên xe Kho nhận Hàng đã giao Đơn hàng 2 đơn Khối lượng 0 k…" at bounding box center [373, 203] width 694 height 360
drag, startPoint x: 272, startPoint y: 234, endPoint x: 376, endPoint y: 143, distance: 138.8
click at [272, 233] on div "ver 1.8.143 Kho gửi Trên xe Kho nhận Hàng đã giao Đơn hàng 2 đơn Khối lượng 0 k…" at bounding box center [373, 203] width 694 height 360
click at [420, 59] on div "Đơn hàng 2 đơn Khối lượng 0 kg Số lượng 5 món Đã thu 900.000 đ Chưa thu 0 đ Lên…" at bounding box center [373, 65] width 688 height 27
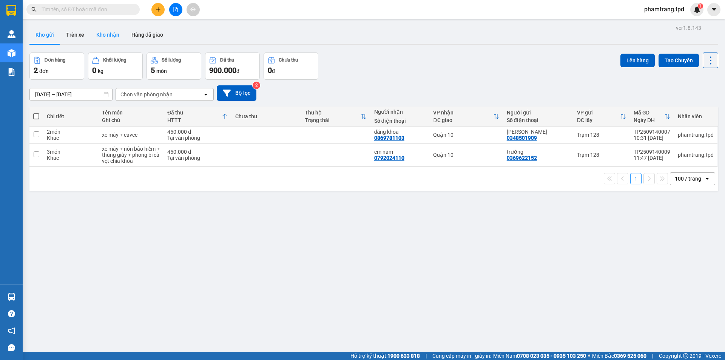
click at [119, 36] on button "Kho nhận" at bounding box center [107, 35] width 35 height 18
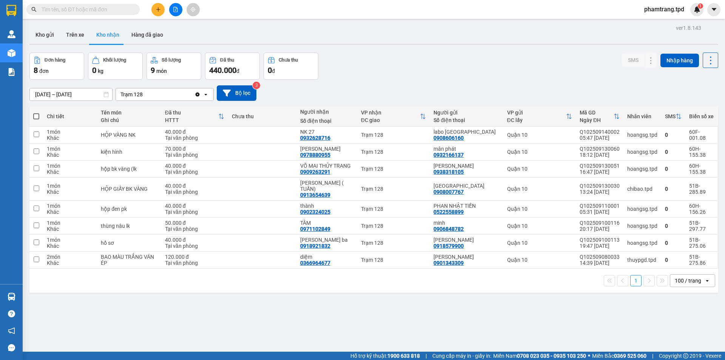
click at [365, 91] on div "08/09/2025 – 14/09/2025 Press the down arrow key to interact with the calendar …" at bounding box center [373, 92] width 688 height 15
click at [443, 85] on div "08/09/2025 – 14/09/2025 Press the down arrow key to interact with the calendar …" at bounding box center [373, 92] width 688 height 15
click at [563, 303] on div "ver 1.8.143 Kho gửi Trên xe Kho nhận Hàng đã giao Đơn hàng 8 đơn Khối lượng 0 k…" at bounding box center [373, 203] width 694 height 360
drag, startPoint x: 51, startPoint y: 35, endPoint x: 237, endPoint y: 43, distance: 186.3
click at [51, 35] on button "Kho gửi" at bounding box center [44, 35] width 31 height 18
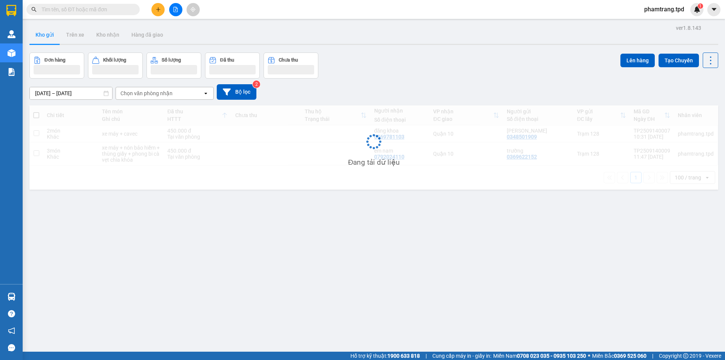
click at [406, 68] on div "Đơn hàng Khối lượng Số lượng Đã thu Chưa thu Lên hàng Tạo Chuyến" at bounding box center [373, 65] width 688 height 26
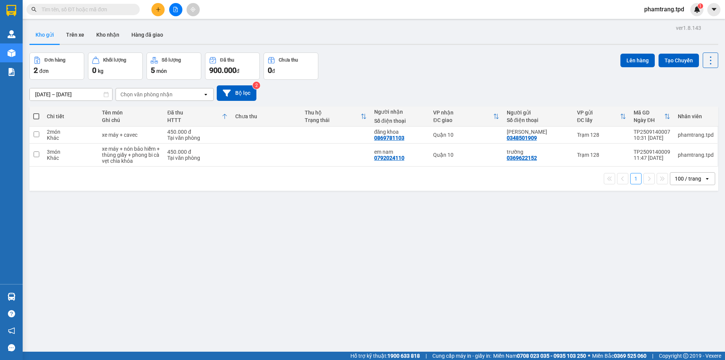
click at [206, 232] on div "ver 1.8.143 Kho gửi Trên xe Kho nhận Hàng đã giao Đơn hàng 2 đơn Khối lượng 0 k…" at bounding box center [373, 203] width 694 height 360
click at [249, 206] on div "ver 1.8.143 Kho gửi Trên xe Kho nhận Hàng đã giao Đơn hàng 2 đơn Khối lượng 0 k…" at bounding box center [373, 203] width 694 height 360
click at [106, 38] on button "Kho nhận" at bounding box center [107, 35] width 35 height 18
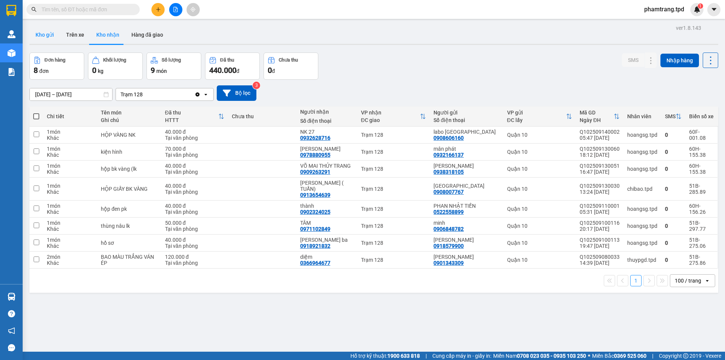
click at [48, 38] on button "Kho gửi" at bounding box center [44, 35] width 31 height 18
